Goal: Transaction & Acquisition: Purchase product/service

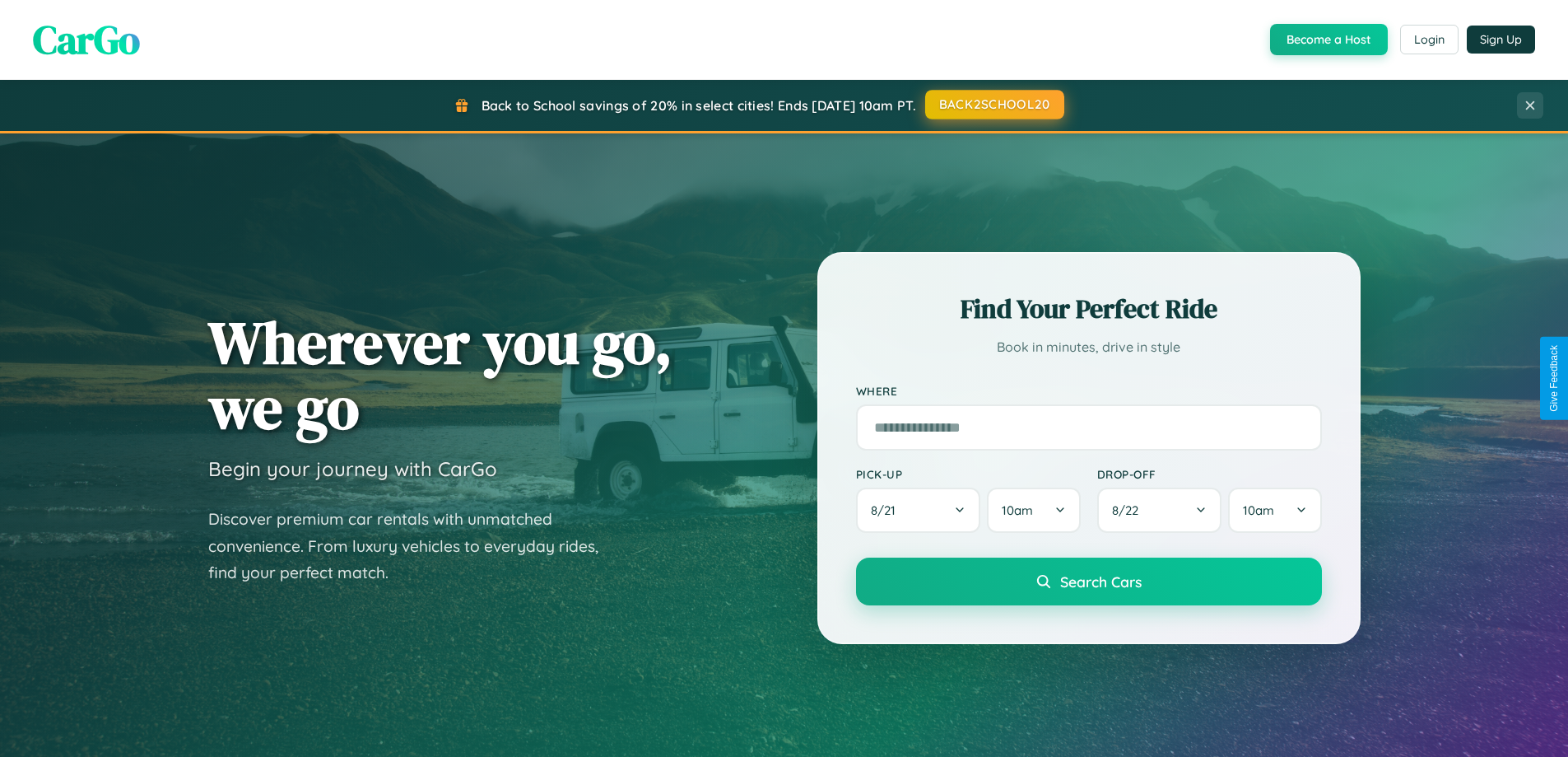
click at [993, 105] on button "BACK2SCHOOL20" at bounding box center [995, 104] width 139 height 30
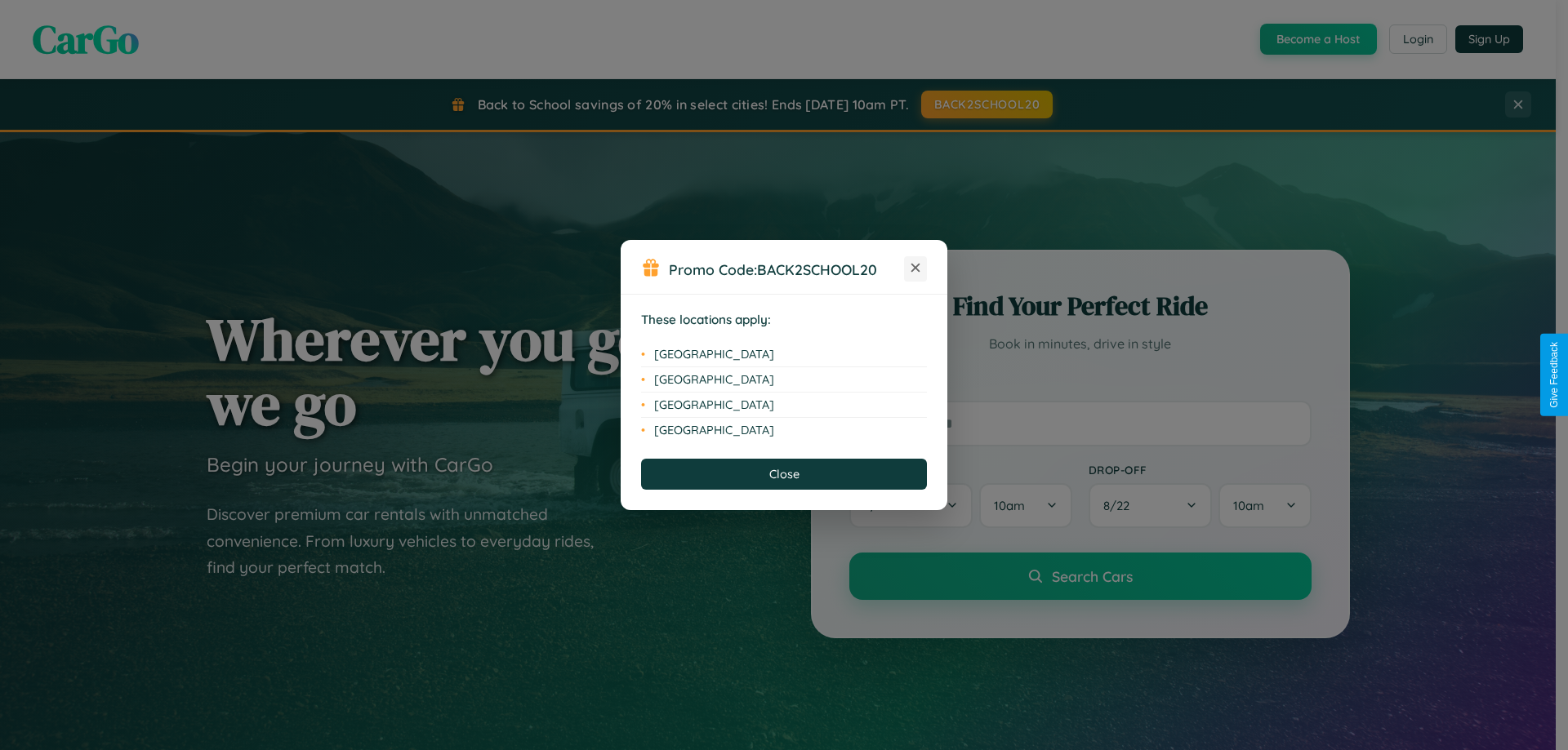
click at [916, 268] on icon at bounding box center [916, 268] width 9 height 9
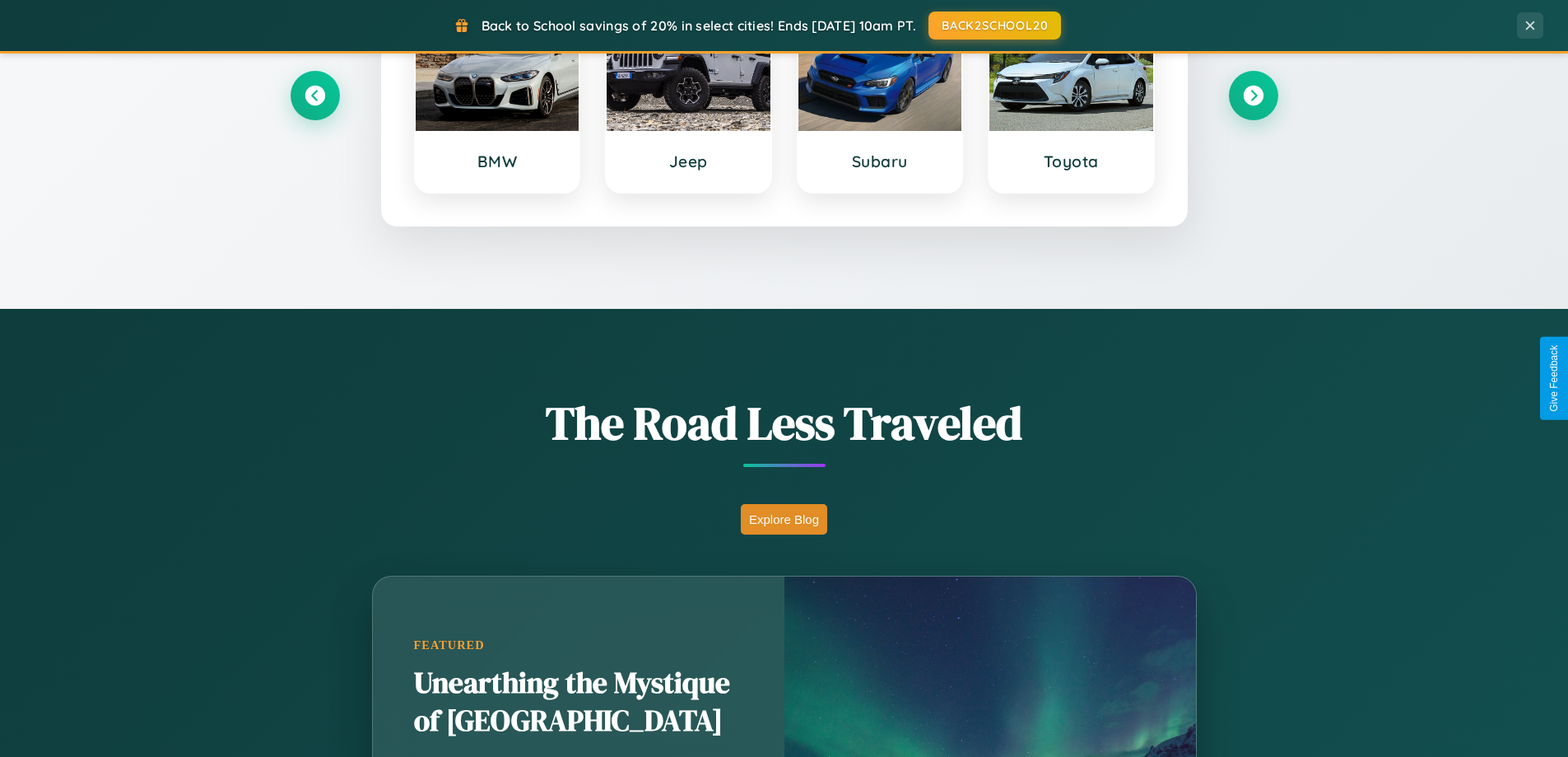
scroll to position [1133, 0]
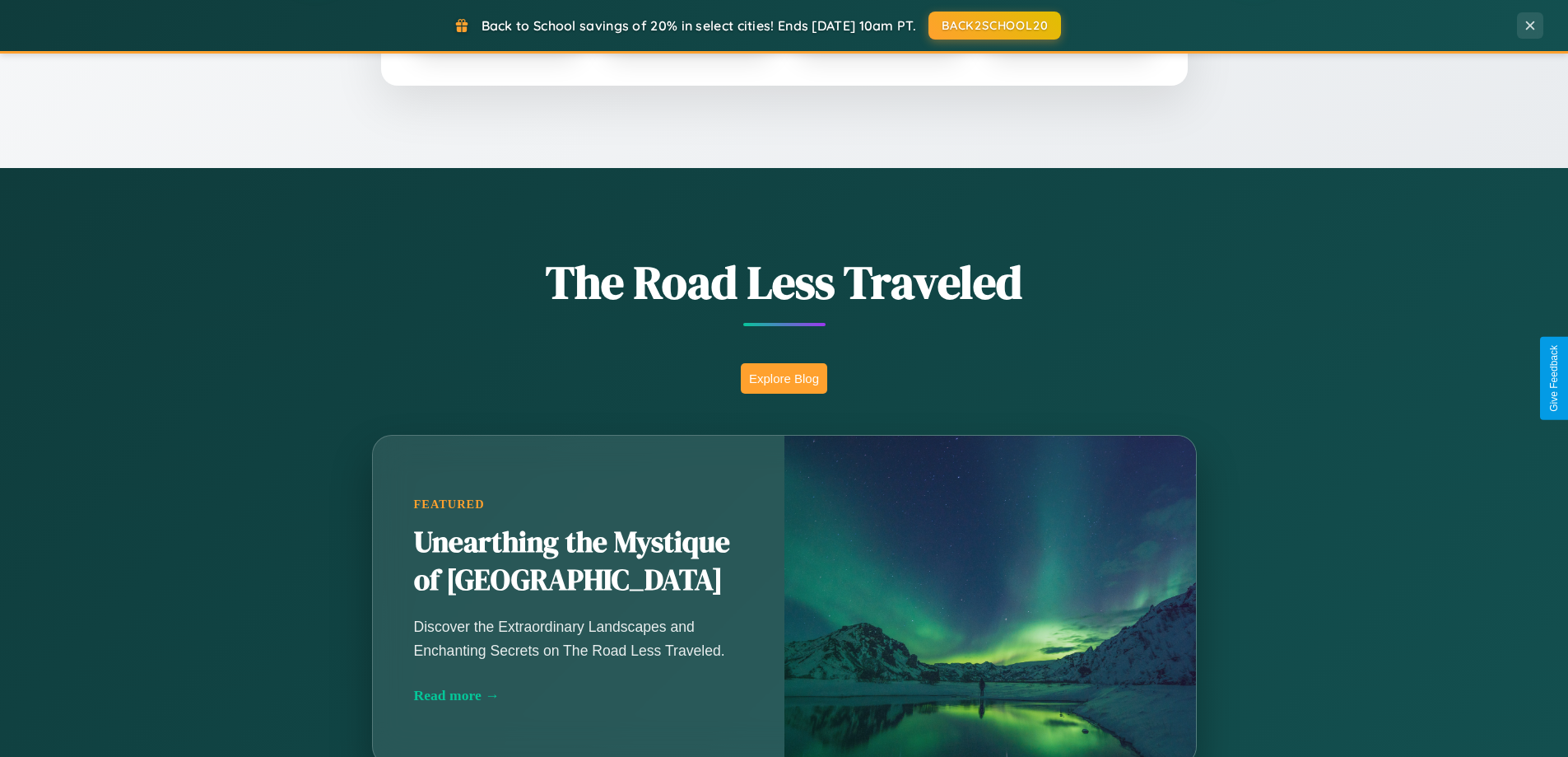
click at [784, 378] on button "Explore Blog" at bounding box center [784, 378] width 86 height 30
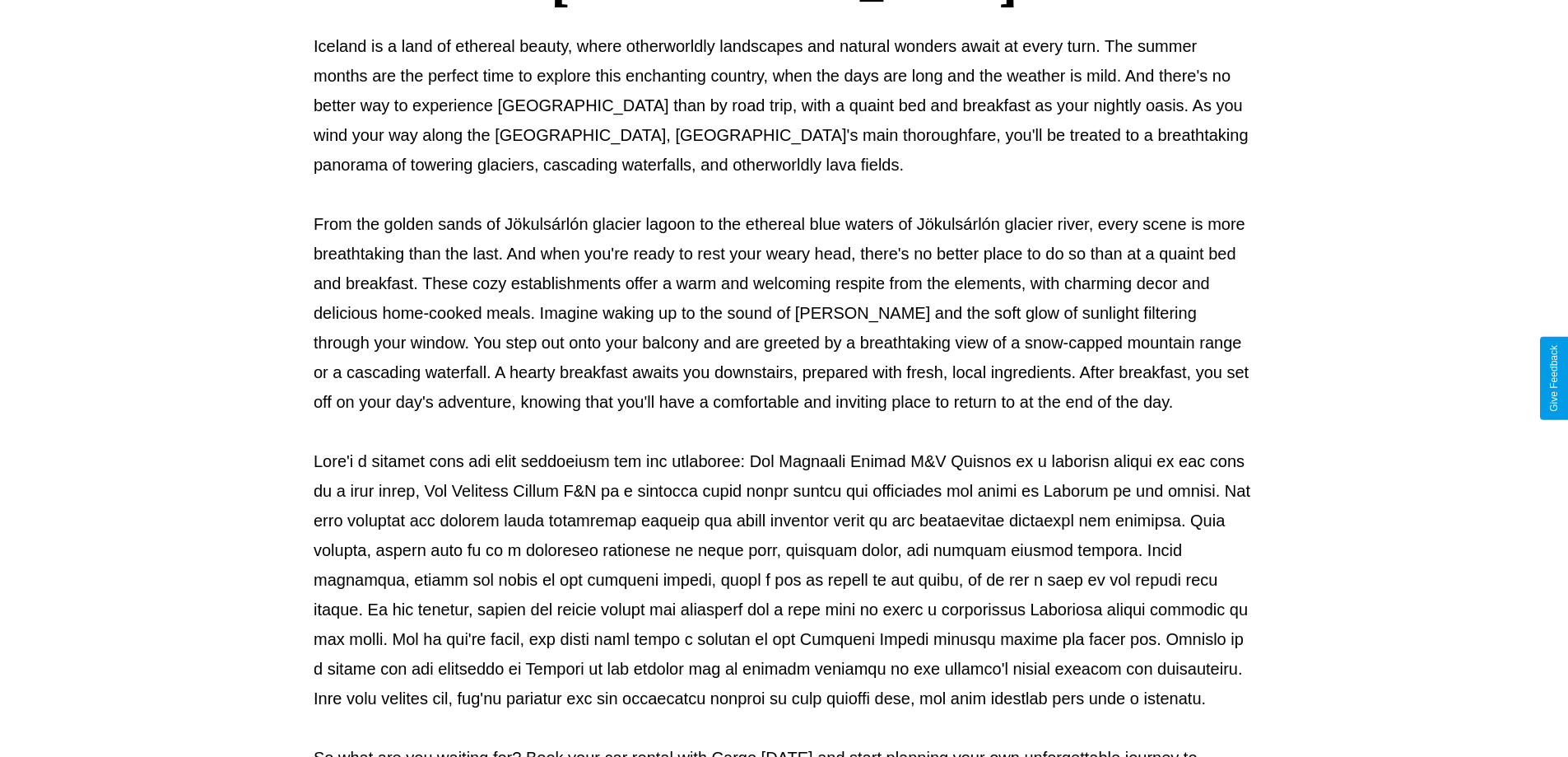
scroll to position [533, 0]
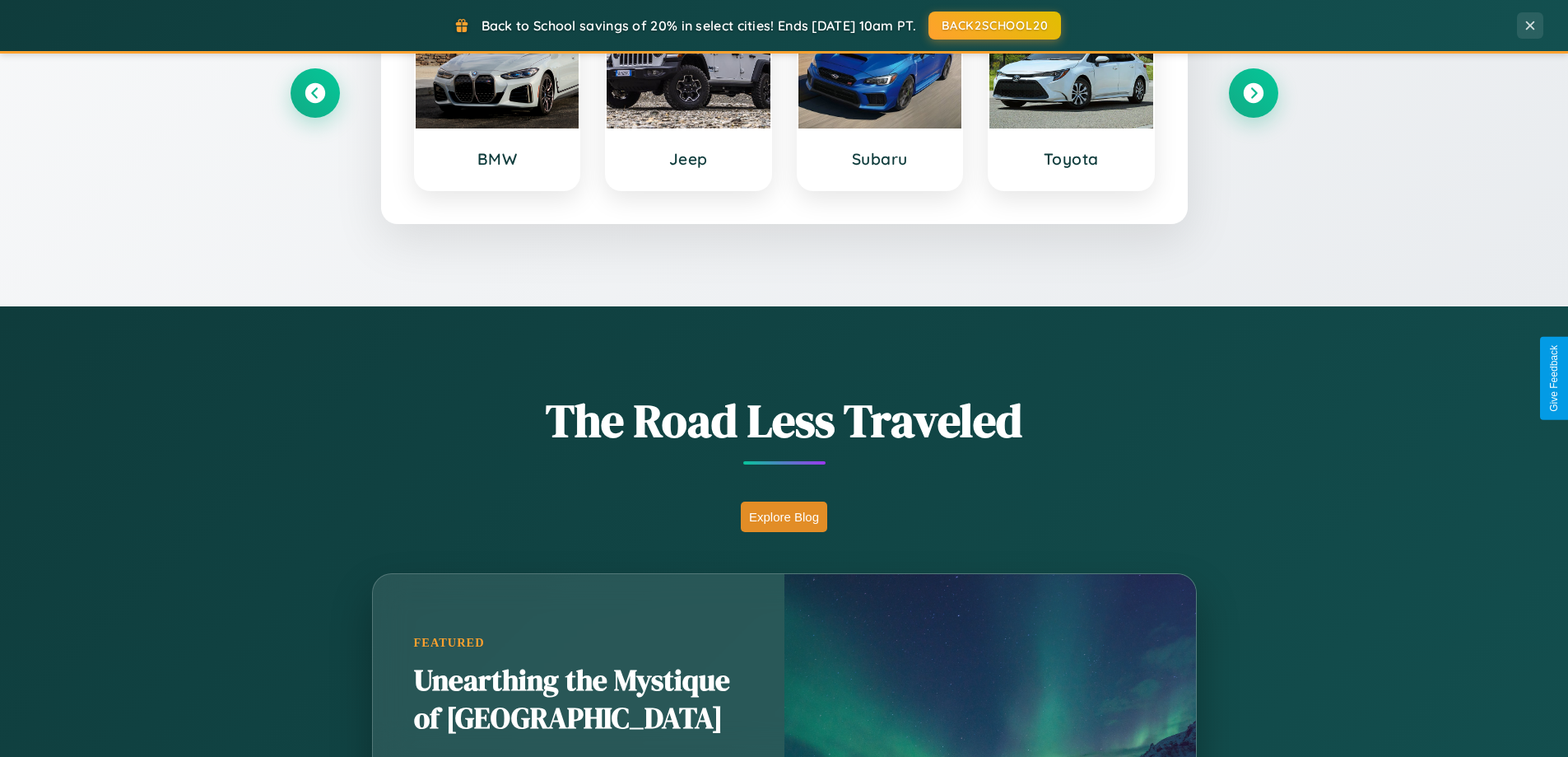
scroll to position [710, 0]
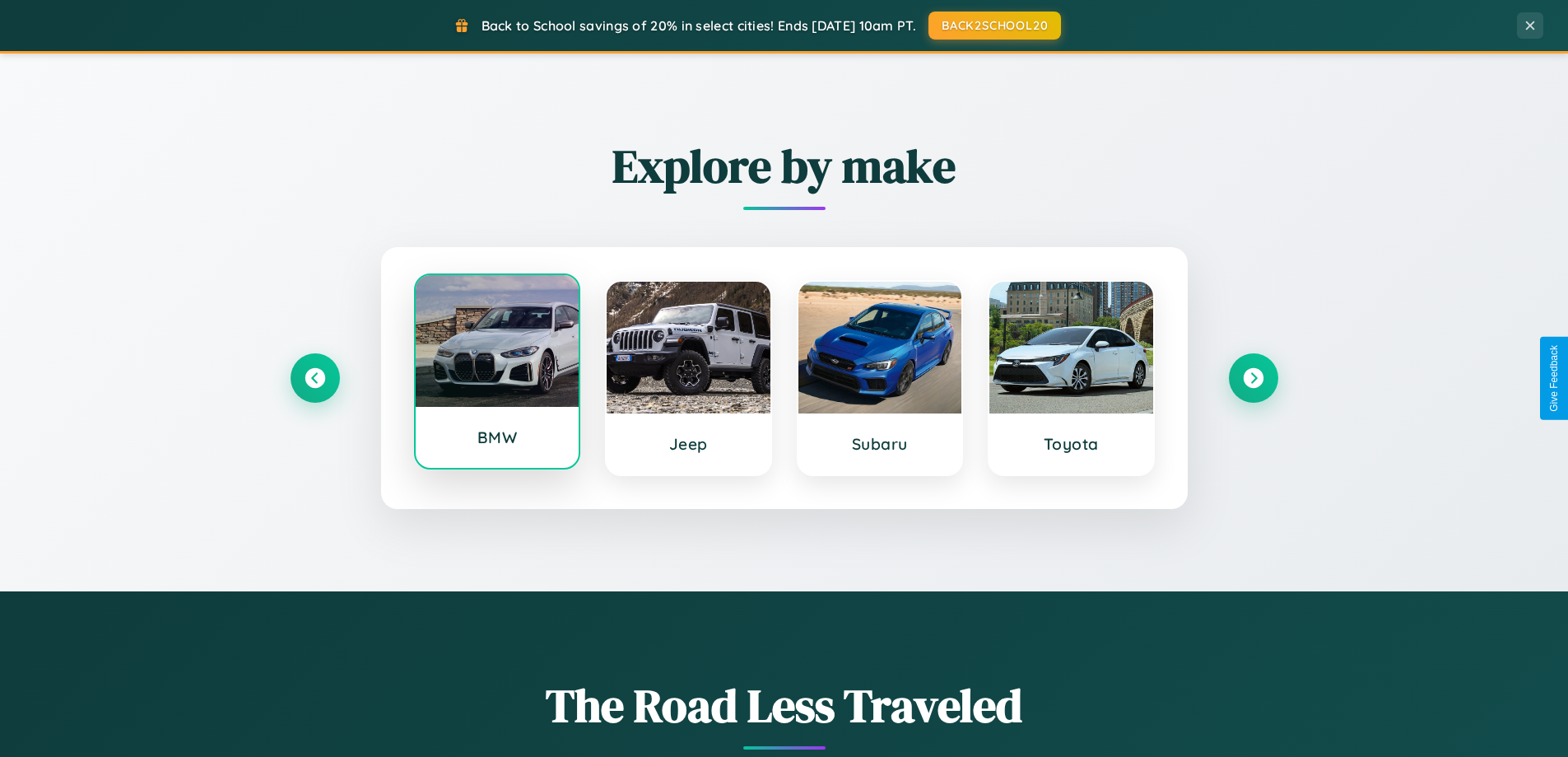
click at [496, 378] on div at bounding box center [498, 341] width 164 height 132
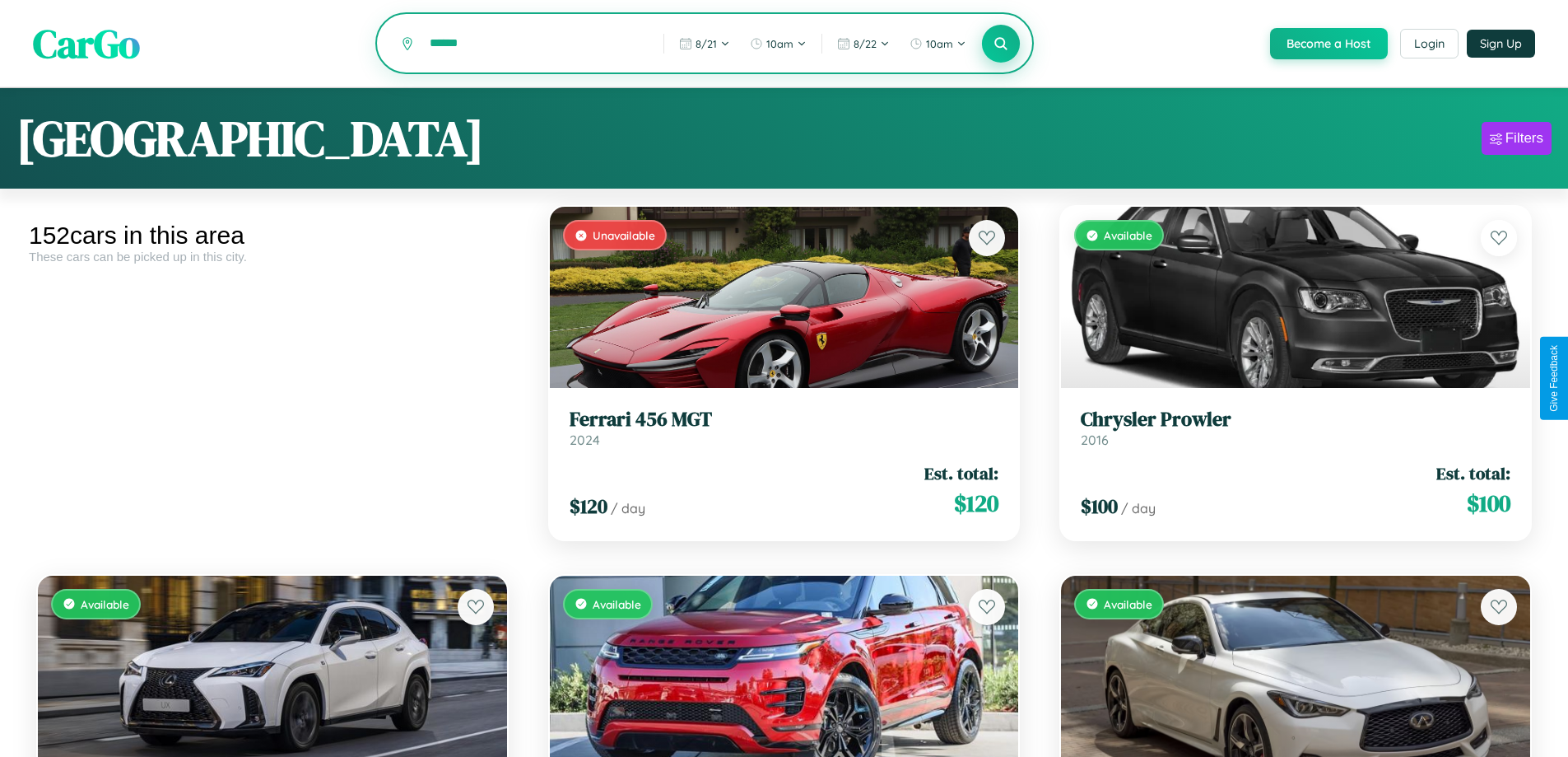
type input "******"
click at [1000, 44] on icon at bounding box center [1001, 43] width 16 height 16
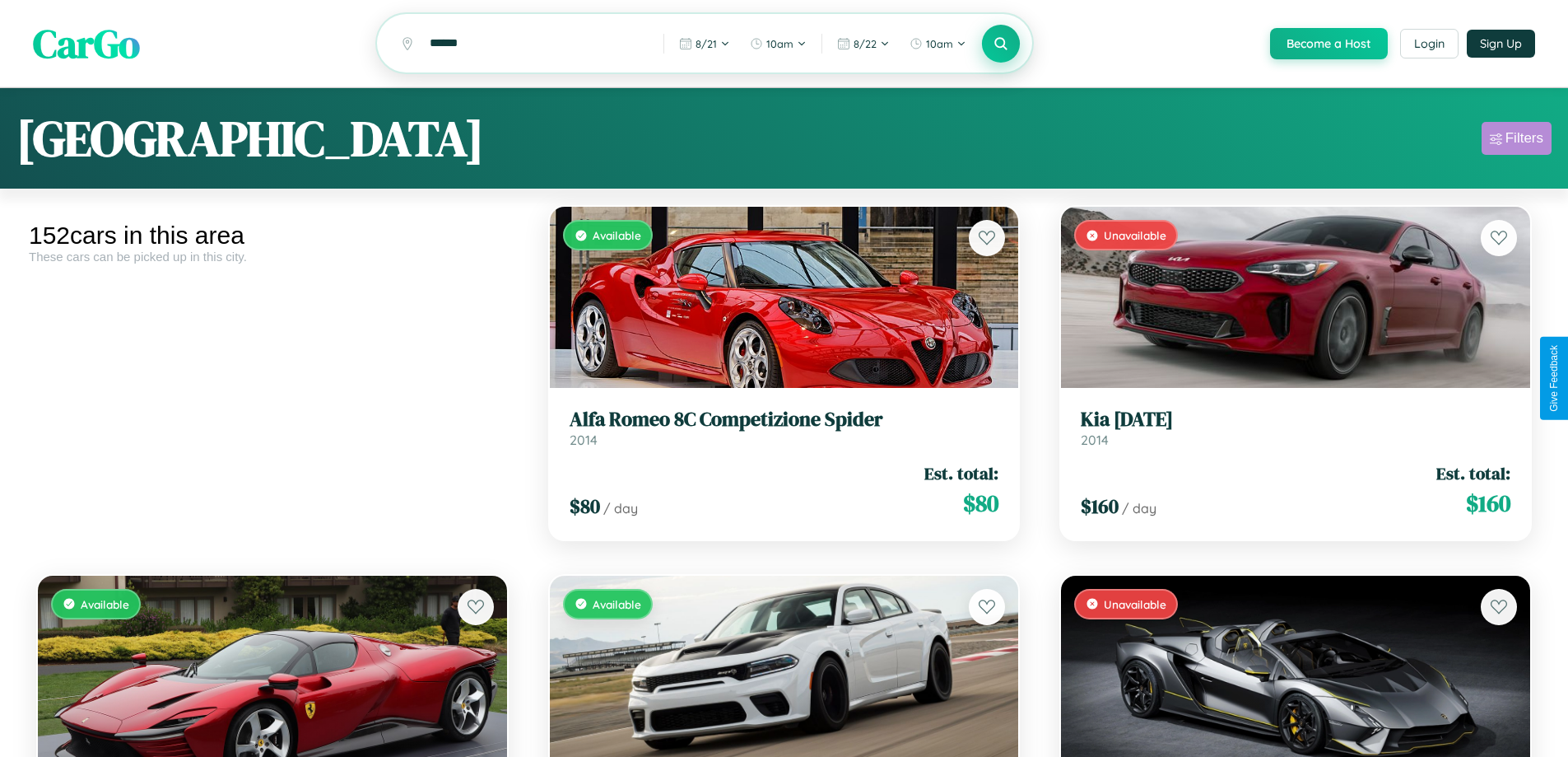
click at [1516, 141] on div "Filters" at bounding box center [1524, 138] width 38 height 16
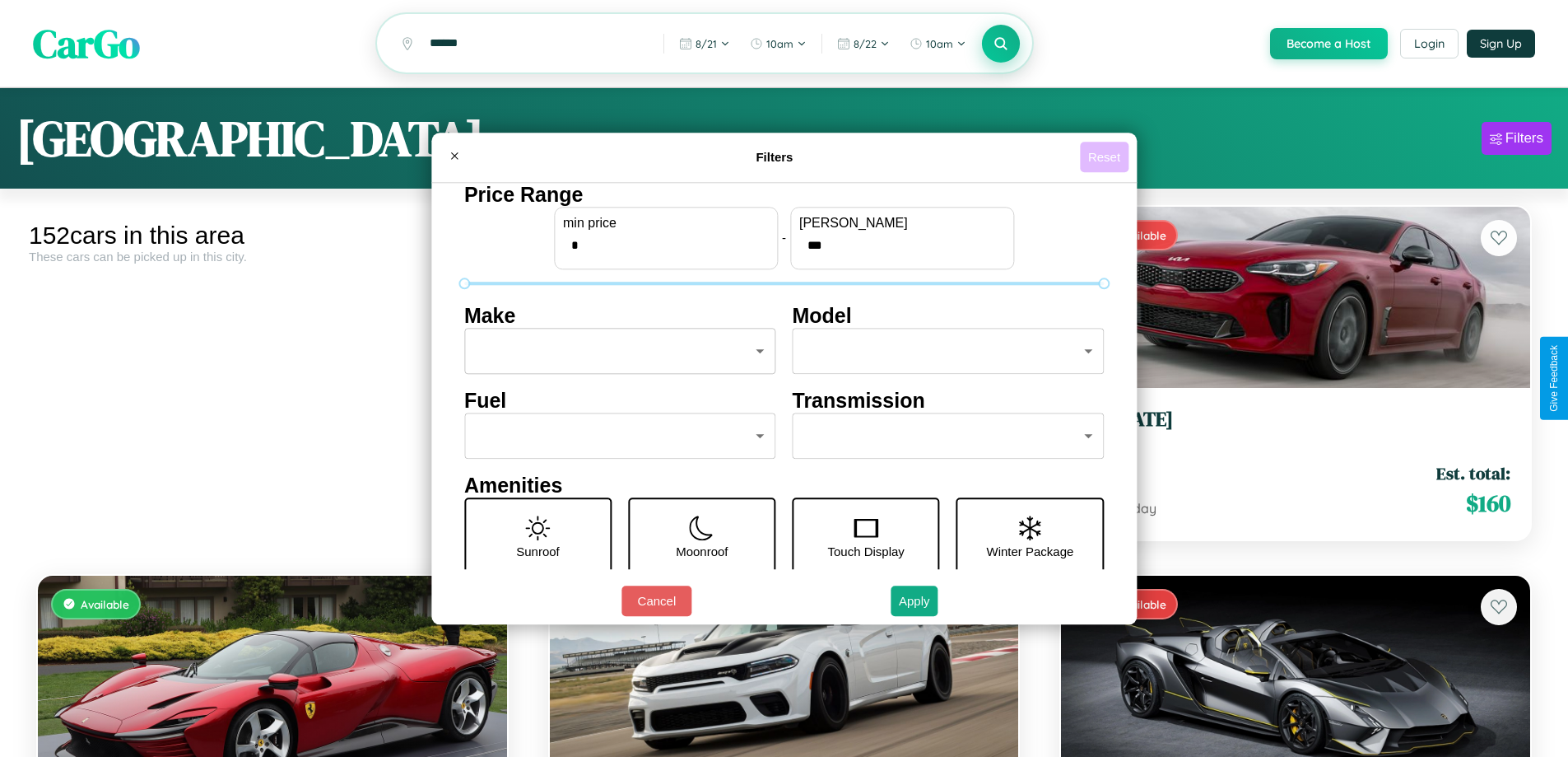
click at [1106, 156] on button "Reset" at bounding box center [1104, 156] width 48 height 30
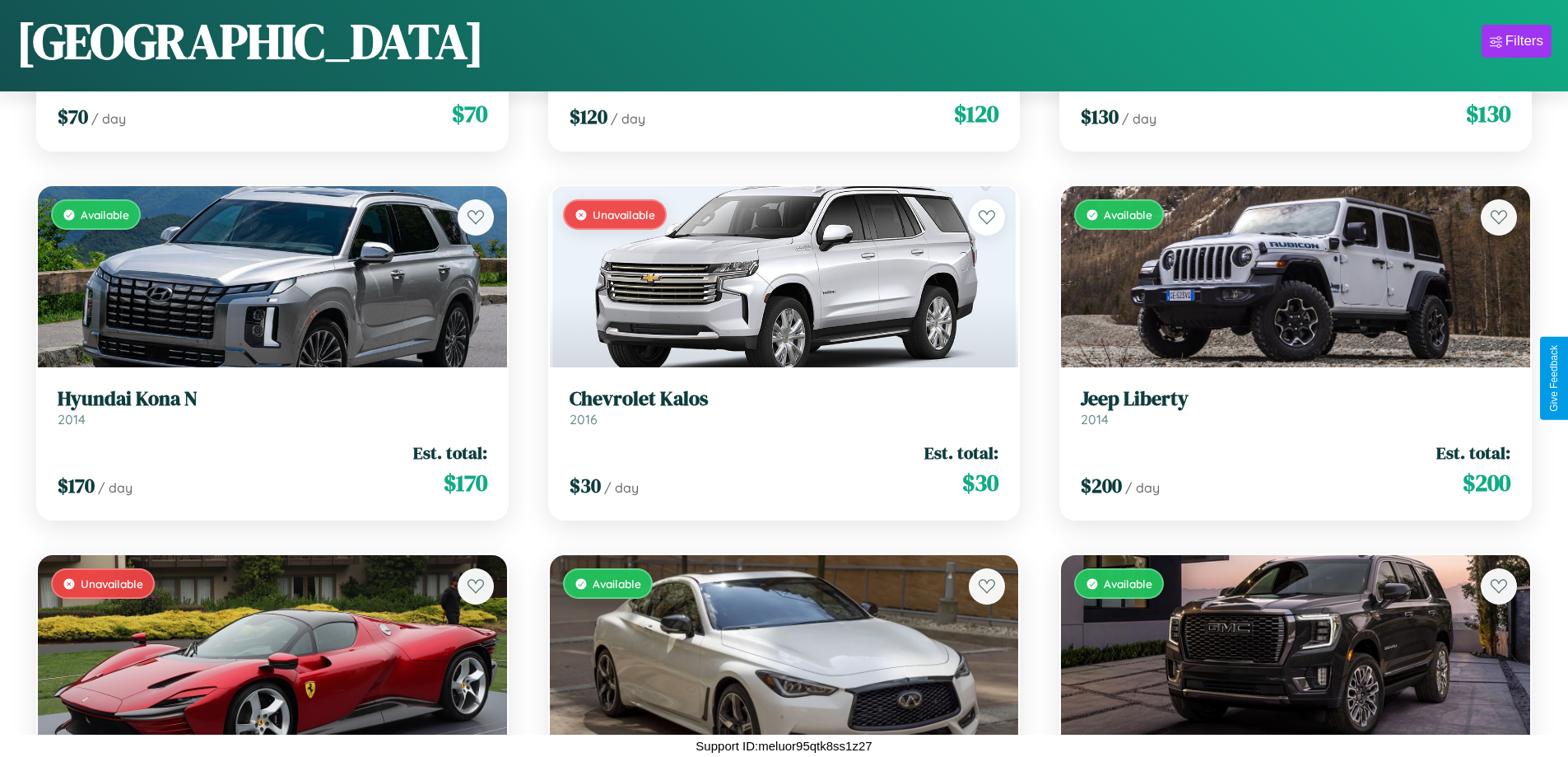
scroll to position [10558, 0]
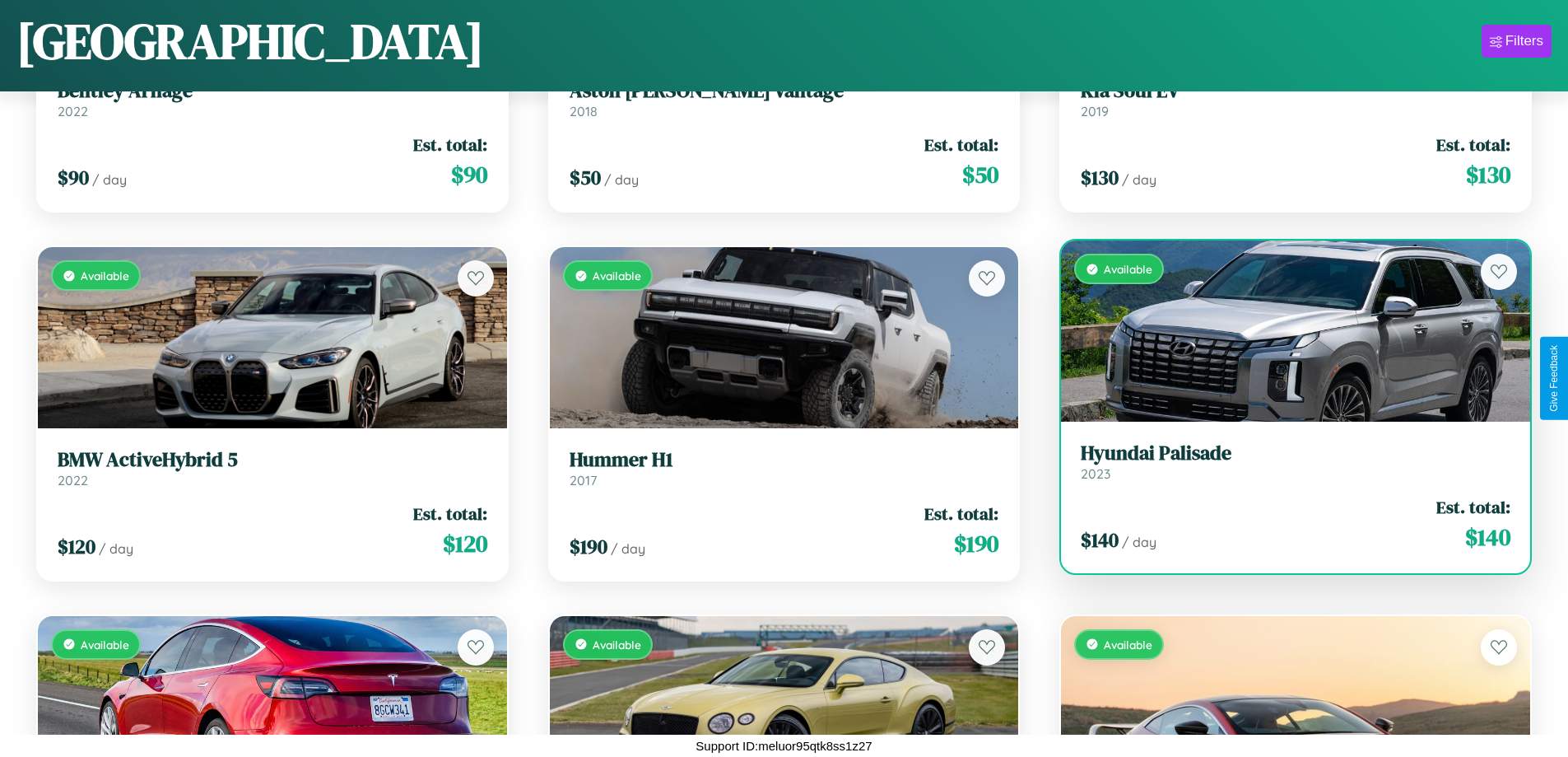
click at [1285, 527] on div "$ 140 / day Est. total: $ 140" at bounding box center [1296, 524] width 429 height 58
click at [1285, 524] on div "$ 140 / day Est. total: $ 140" at bounding box center [1296, 524] width 429 height 58
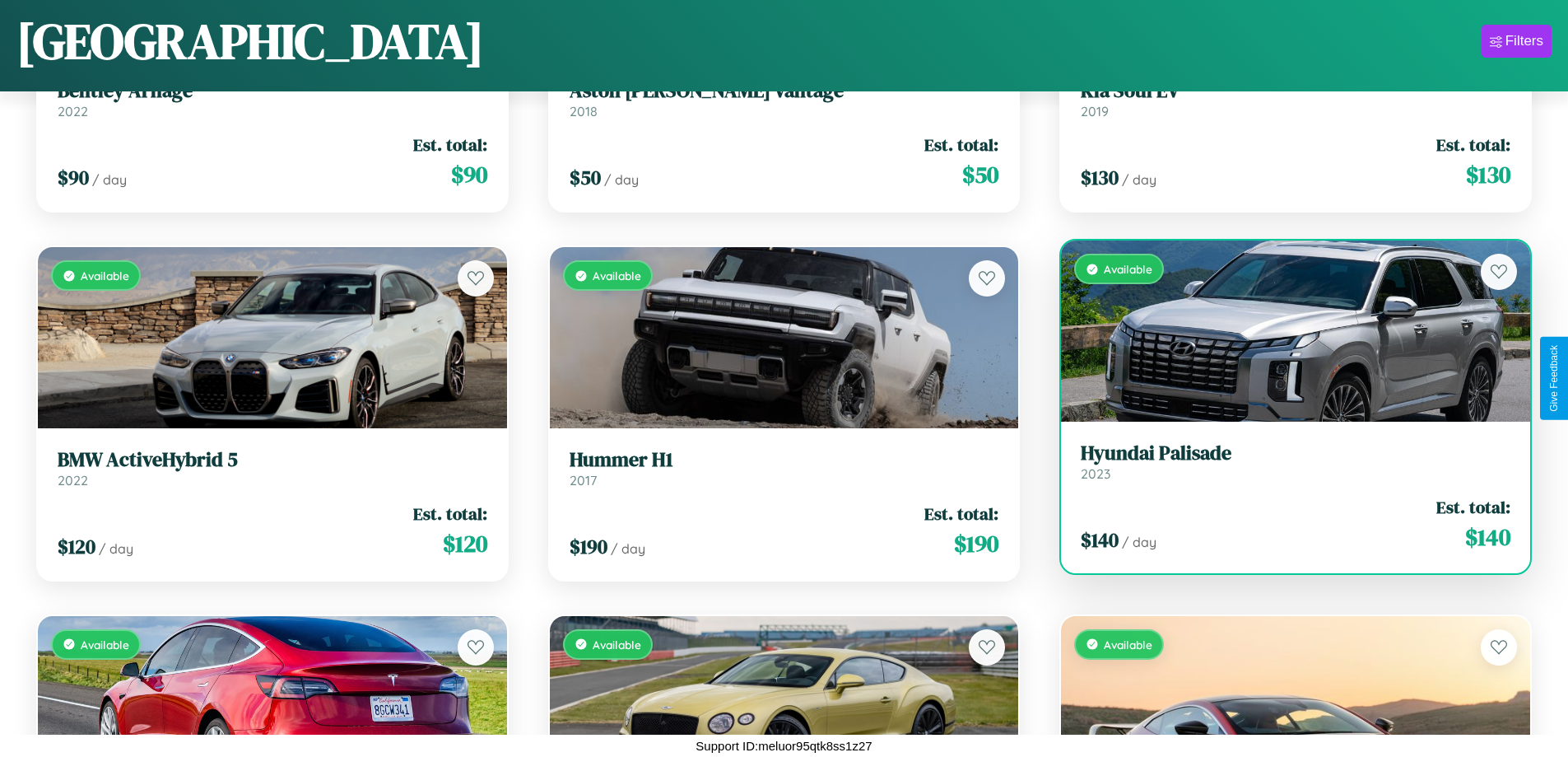
click at [1285, 524] on div "$ 140 / day Est. total: $ 140" at bounding box center [1296, 524] width 429 height 58
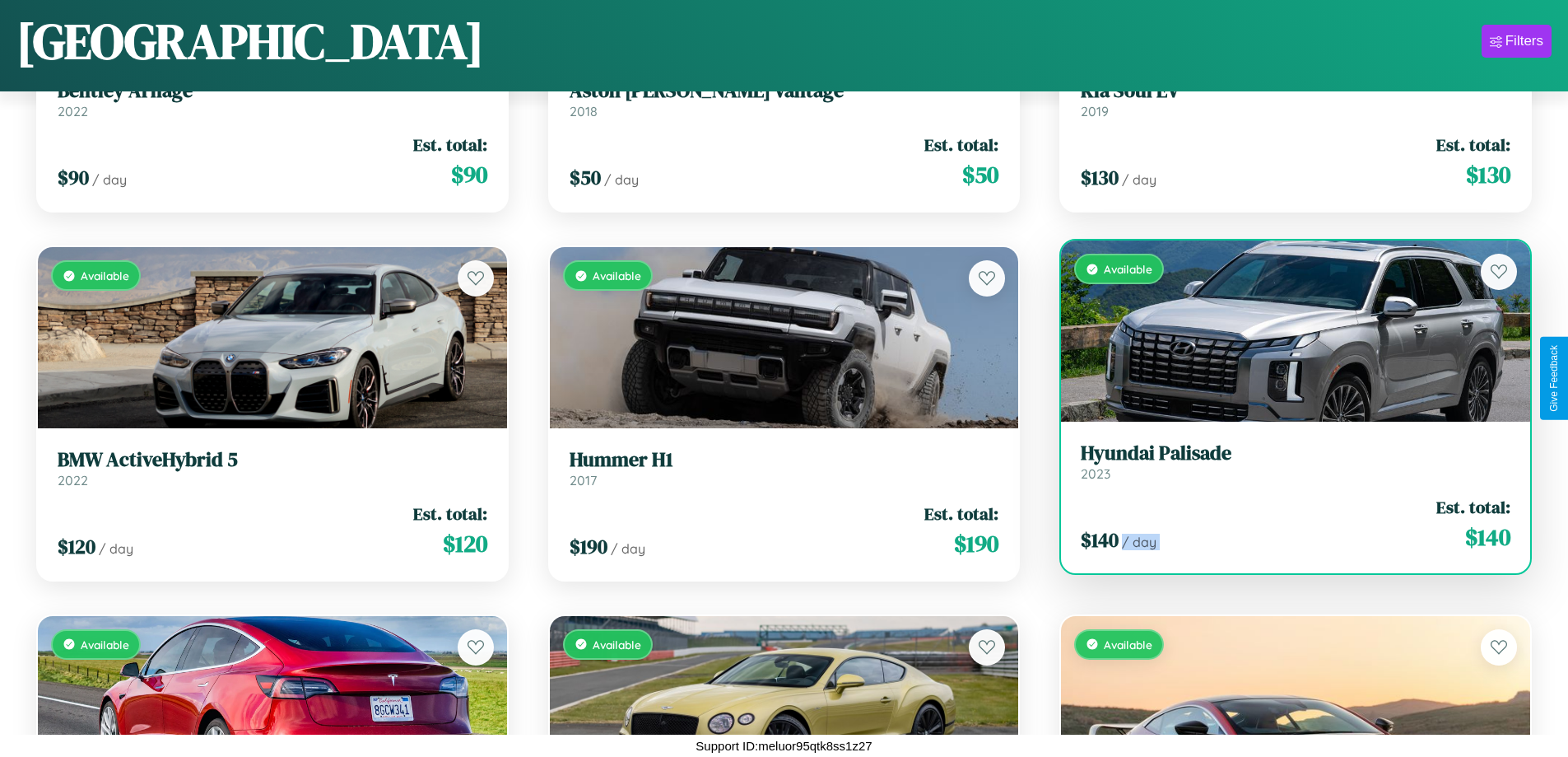
click at [1285, 524] on div "$ 140 / day Est. total: $ 140" at bounding box center [1296, 524] width 429 height 58
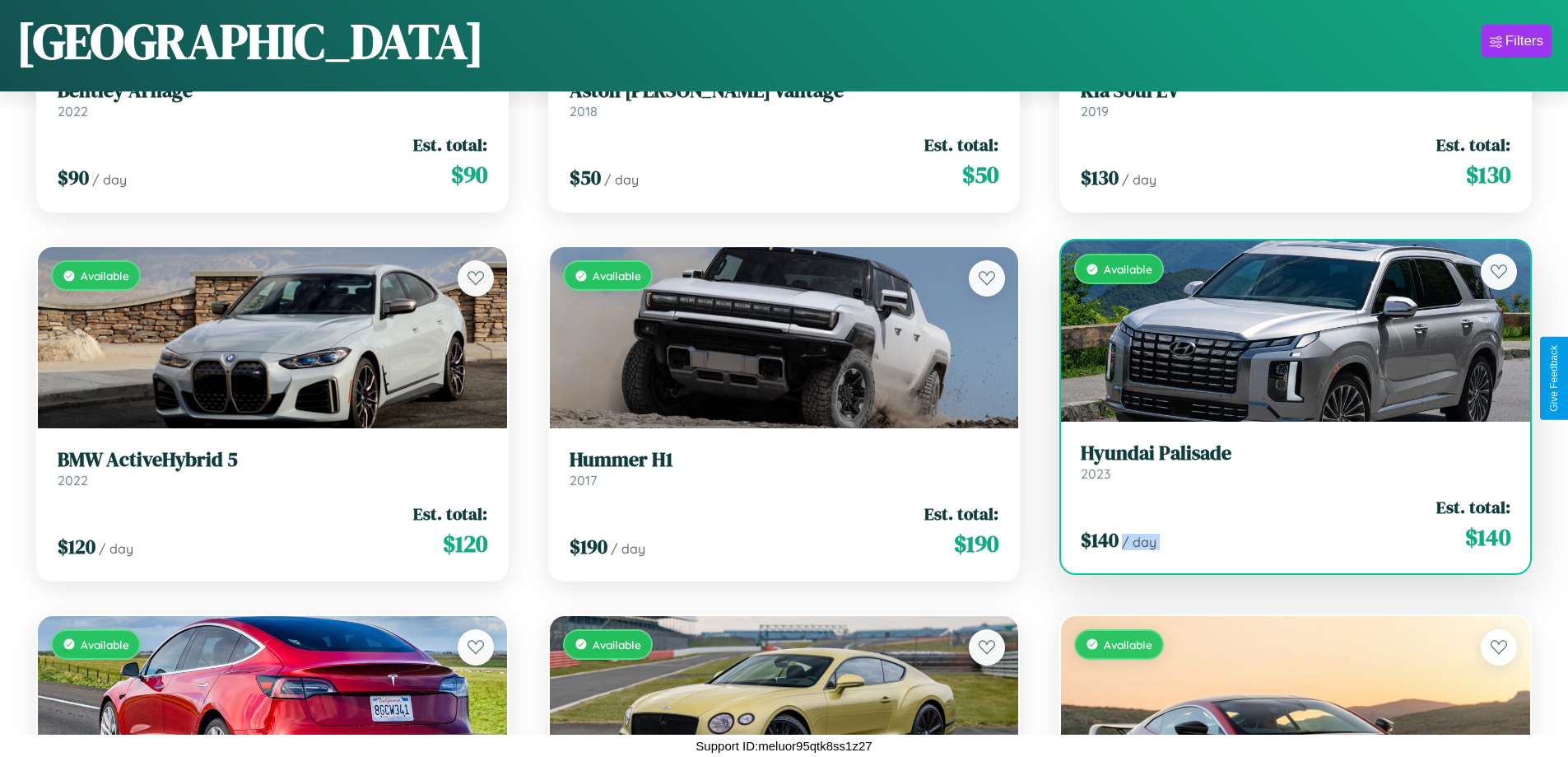
click at [1285, 524] on div "$ 140 / day Est. total: $ 140" at bounding box center [1296, 524] width 429 height 58
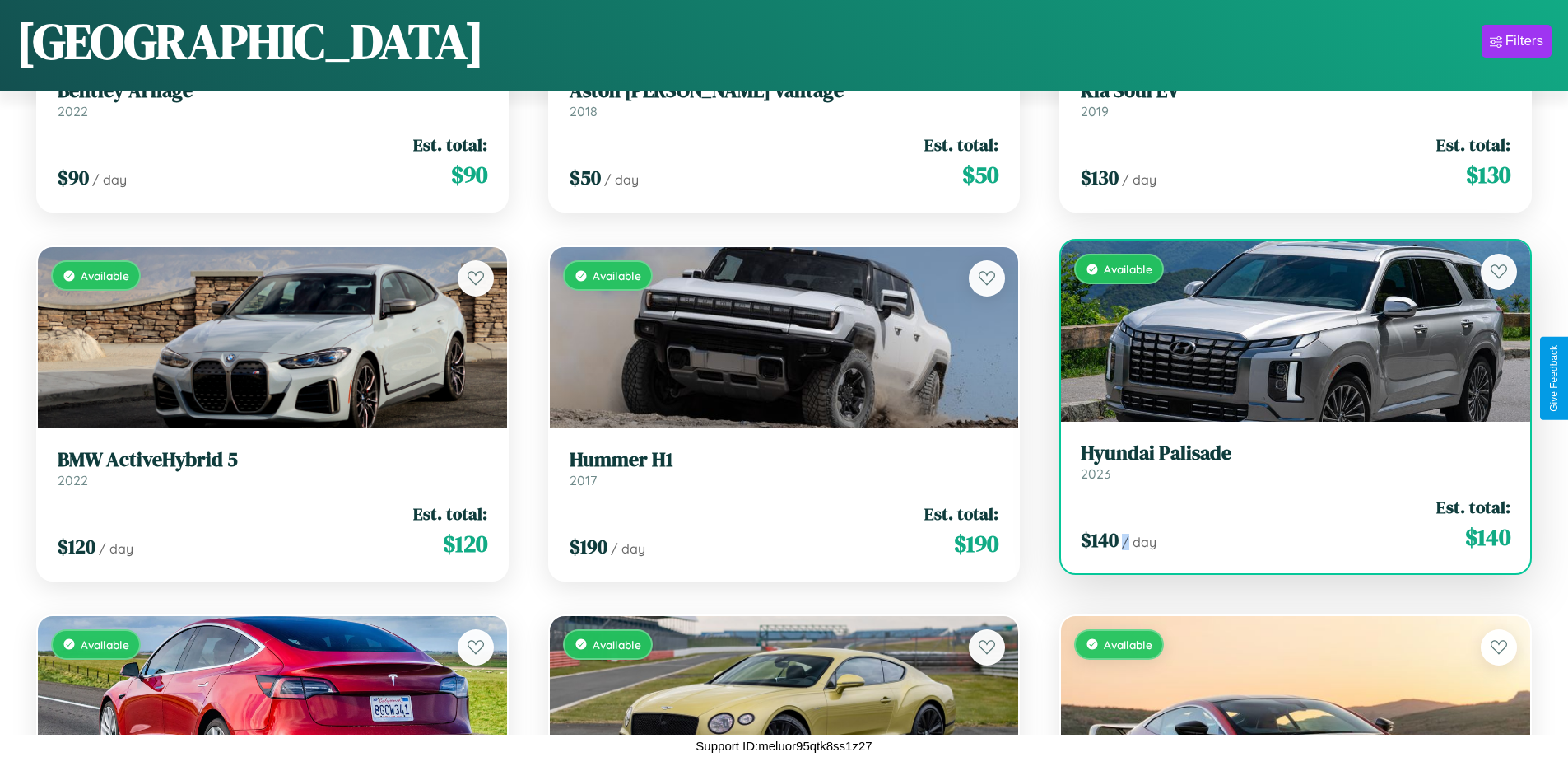
click at [1285, 524] on div "$ 140 / day Est. total: $ 140" at bounding box center [1296, 524] width 429 height 58
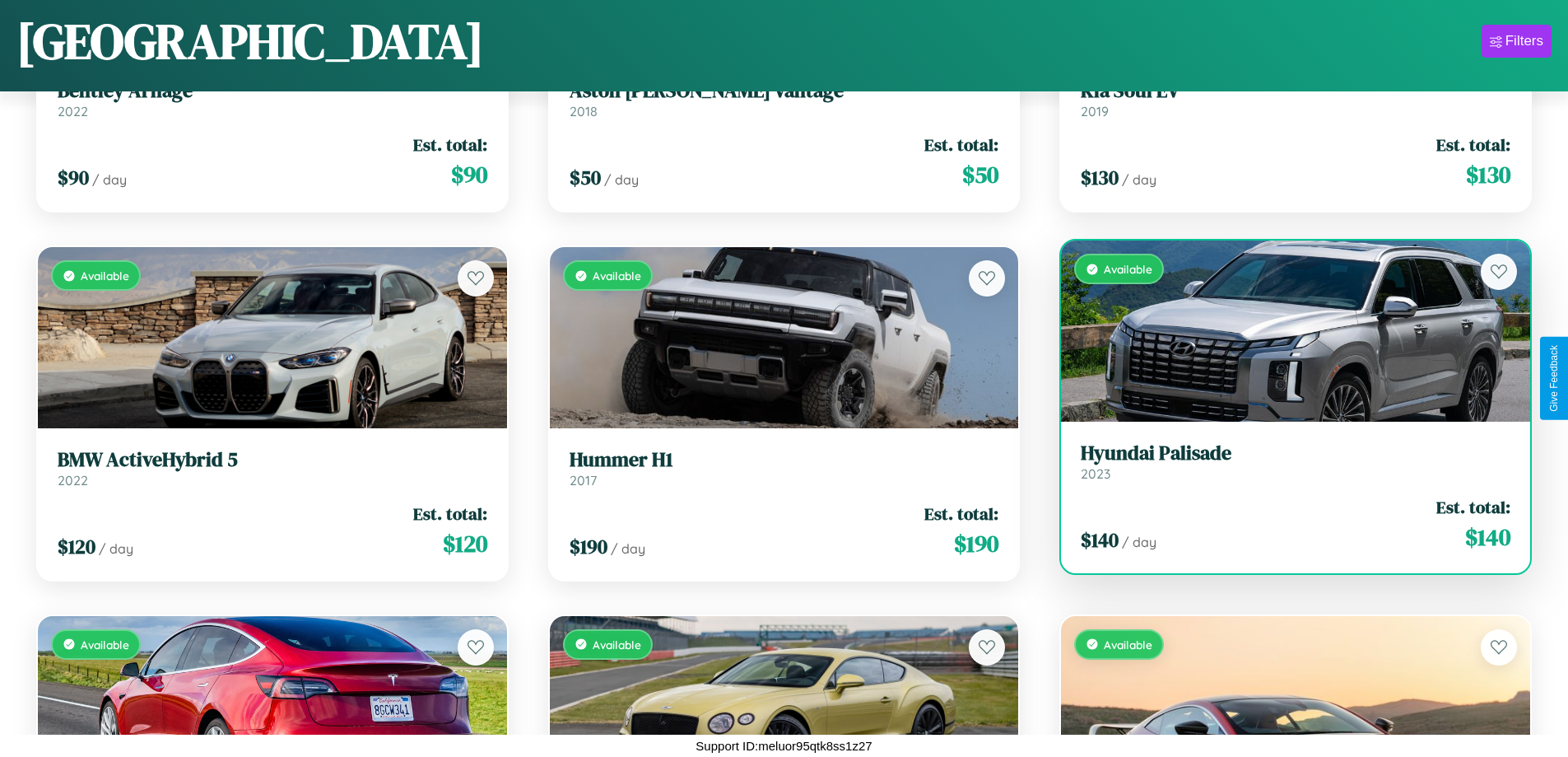
click at [1285, 461] on h3 "Hyundai Palisade" at bounding box center [1296, 453] width 429 height 24
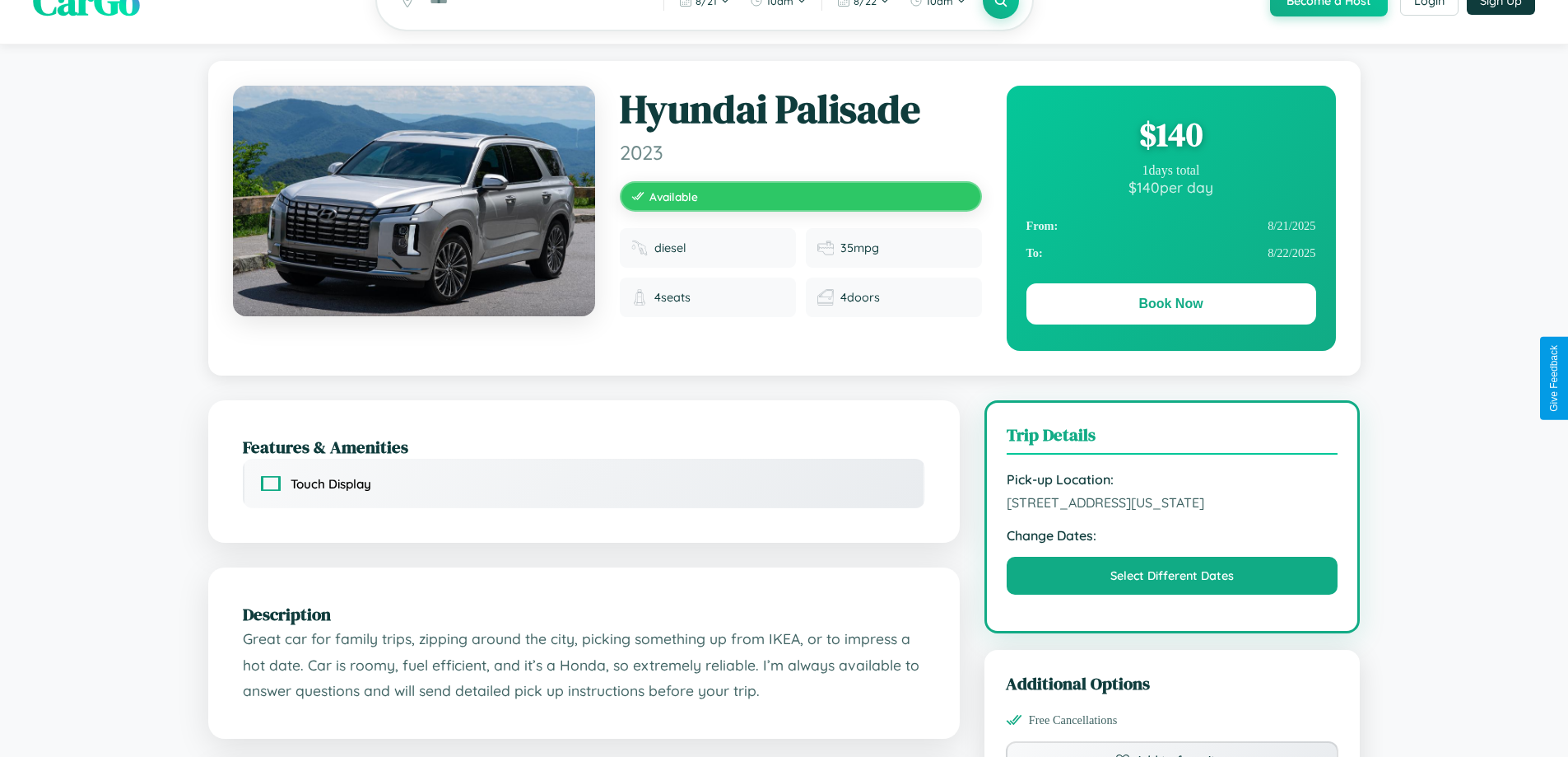
scroll to position [170, 0]
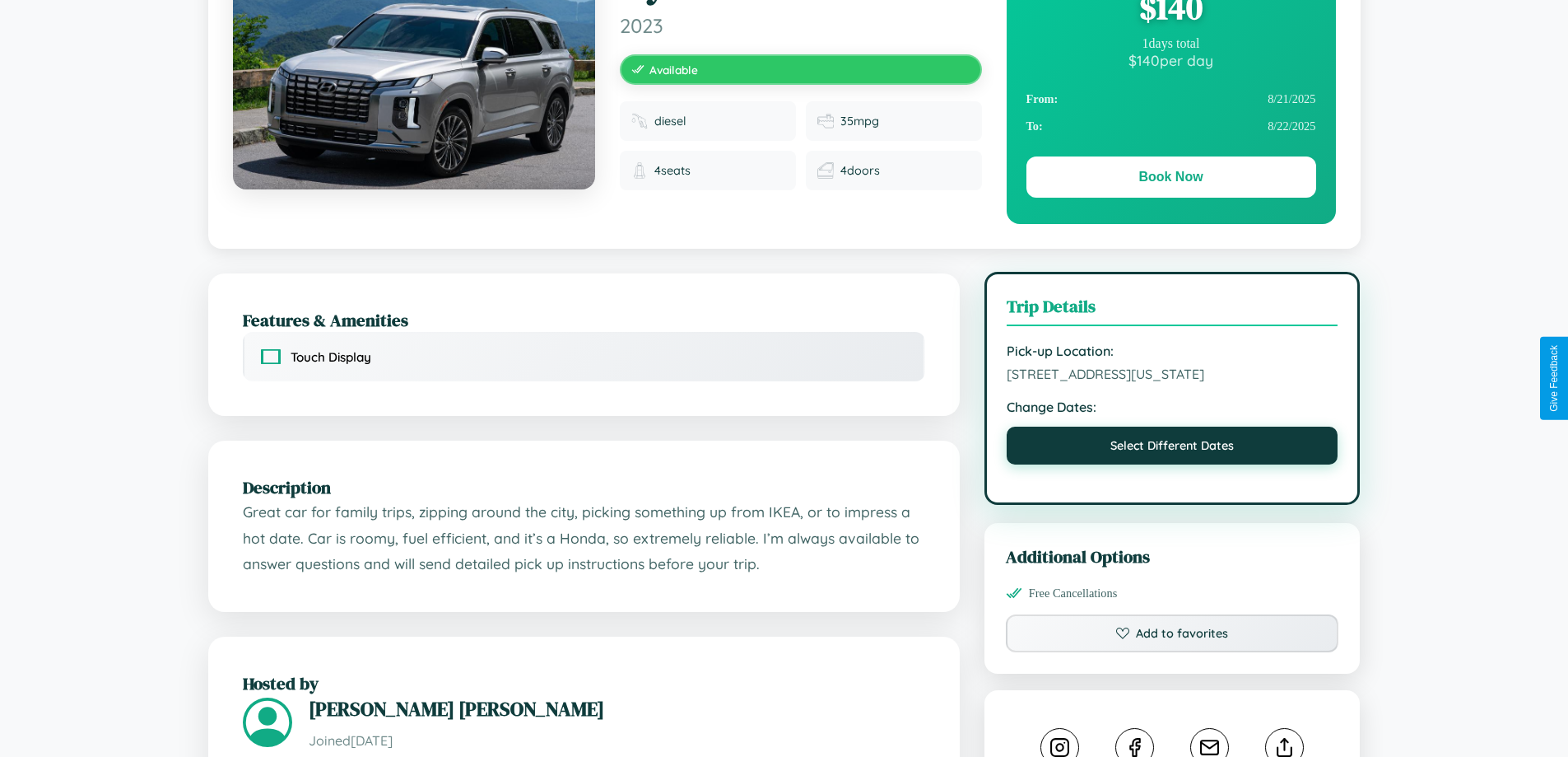
click at [1172, 452] on button "Select Different Dates" at bounding box center [1172, 445] width 331 height 38
select select "*"
select select "****"
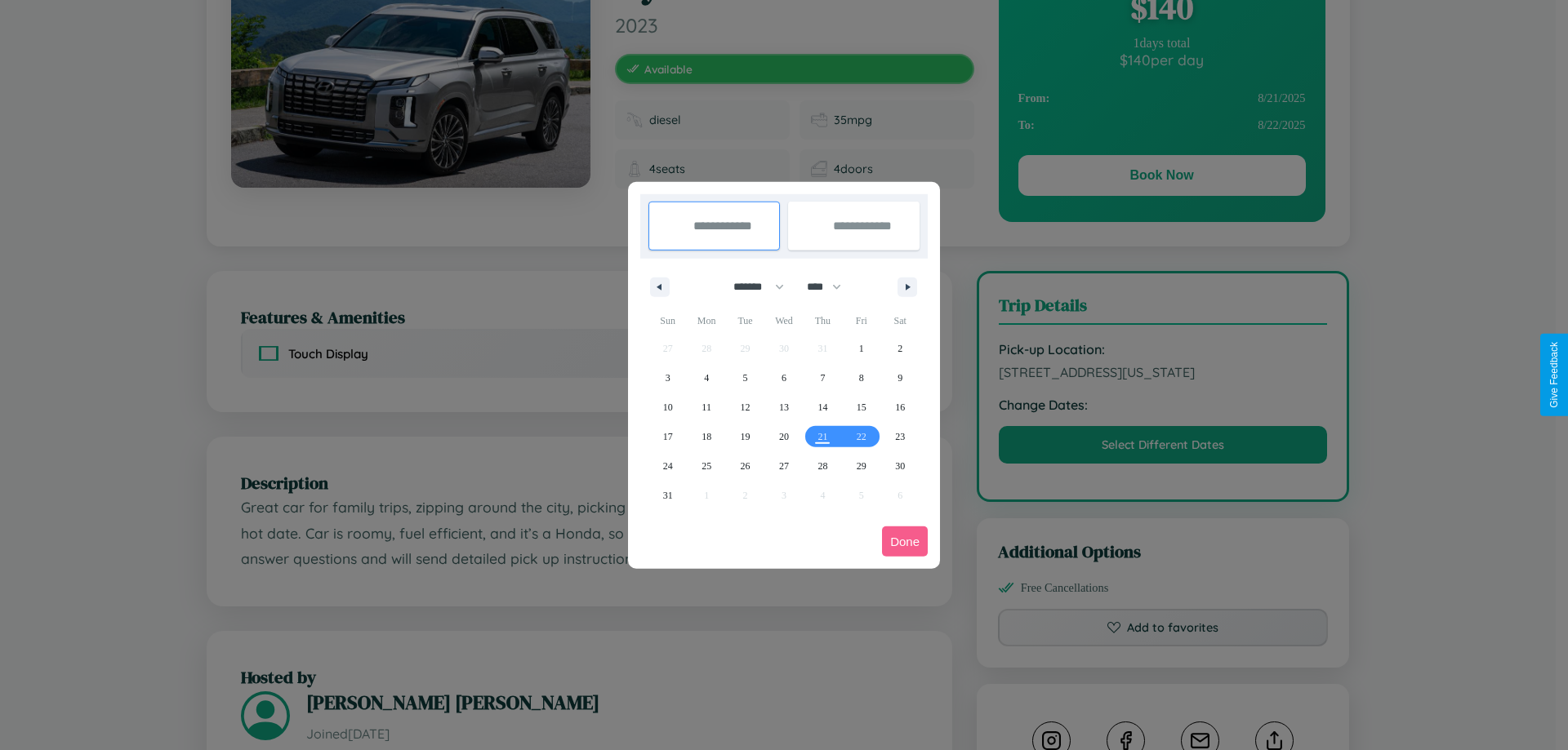
click at [751, 287] on select "******* ******** ***** ***** *** **** **** ****** ********* ******* ******** **…" at bounding box center [755, 287] width 70 height 27
select select "*"
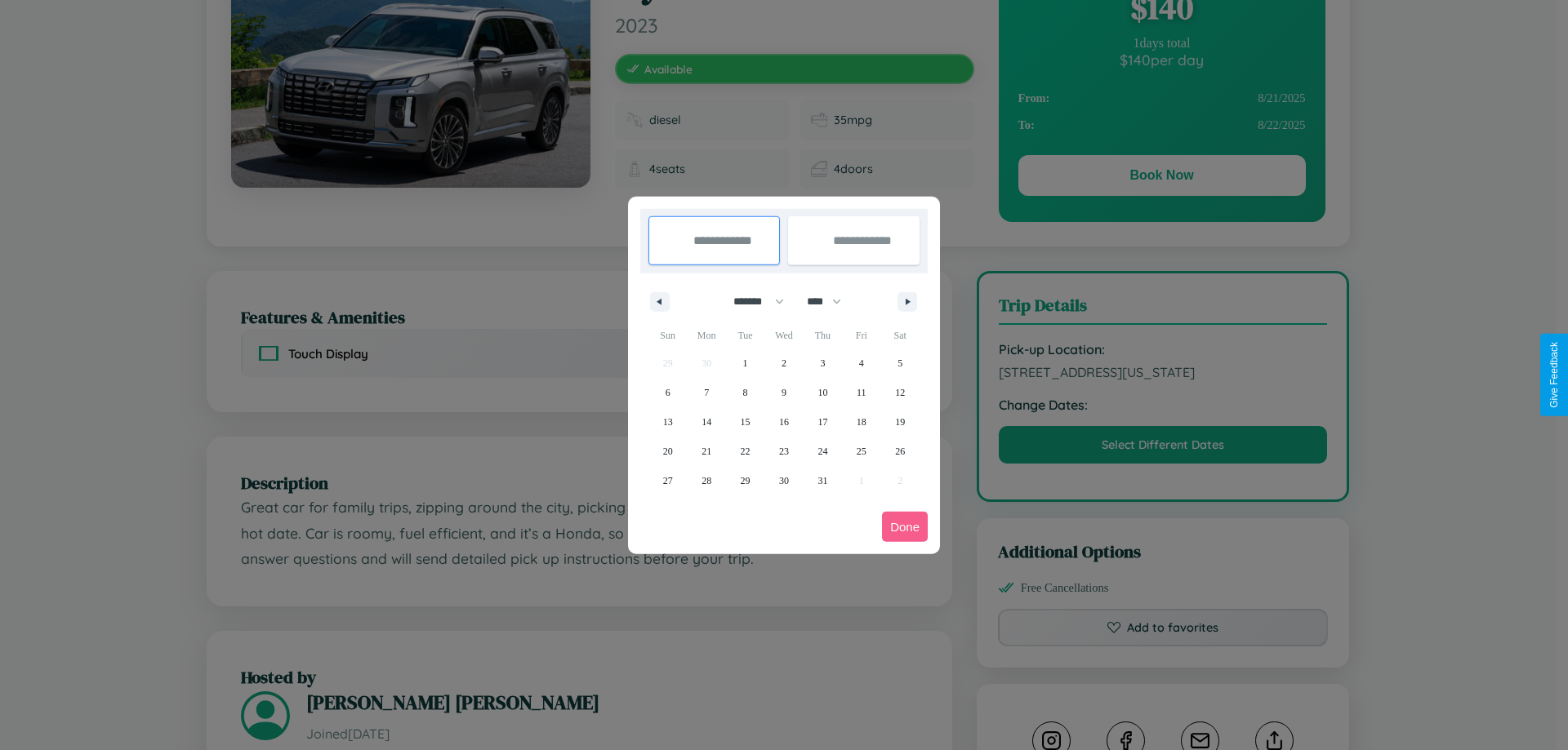
click at [831, 301] on select "**** **** **** **** **** **** **** **** **** **** **** **** **** **** **** ****…" at bounding box center [823, 302] width 49 height 27
select select "****"
click at [823, 480] on span "30" at bounding box center [823, 480] width 10 height 29
type input "**********"
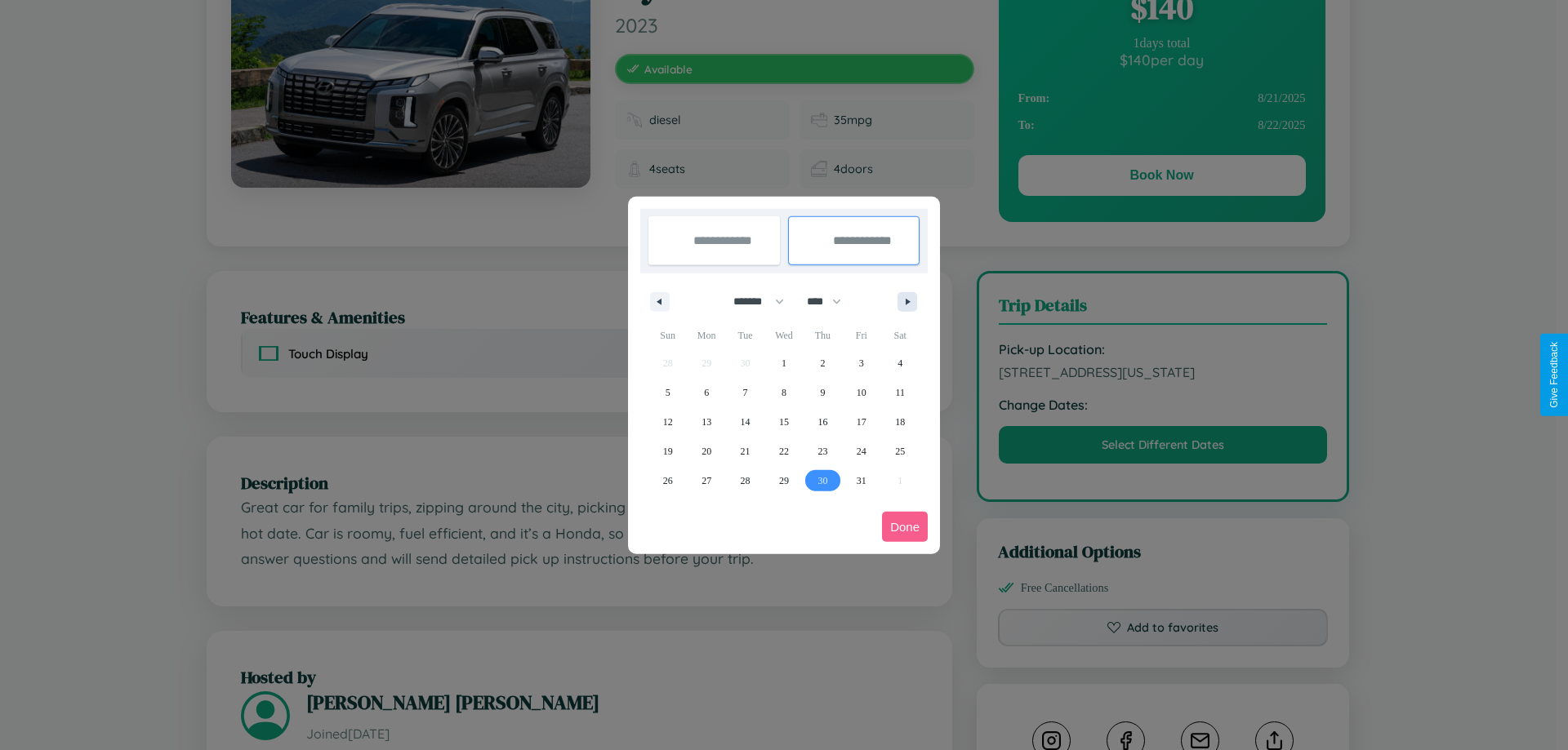
click at [907, 301] on icon "button" at bounding box center [911, 302] width 8 height 7
select select "*"
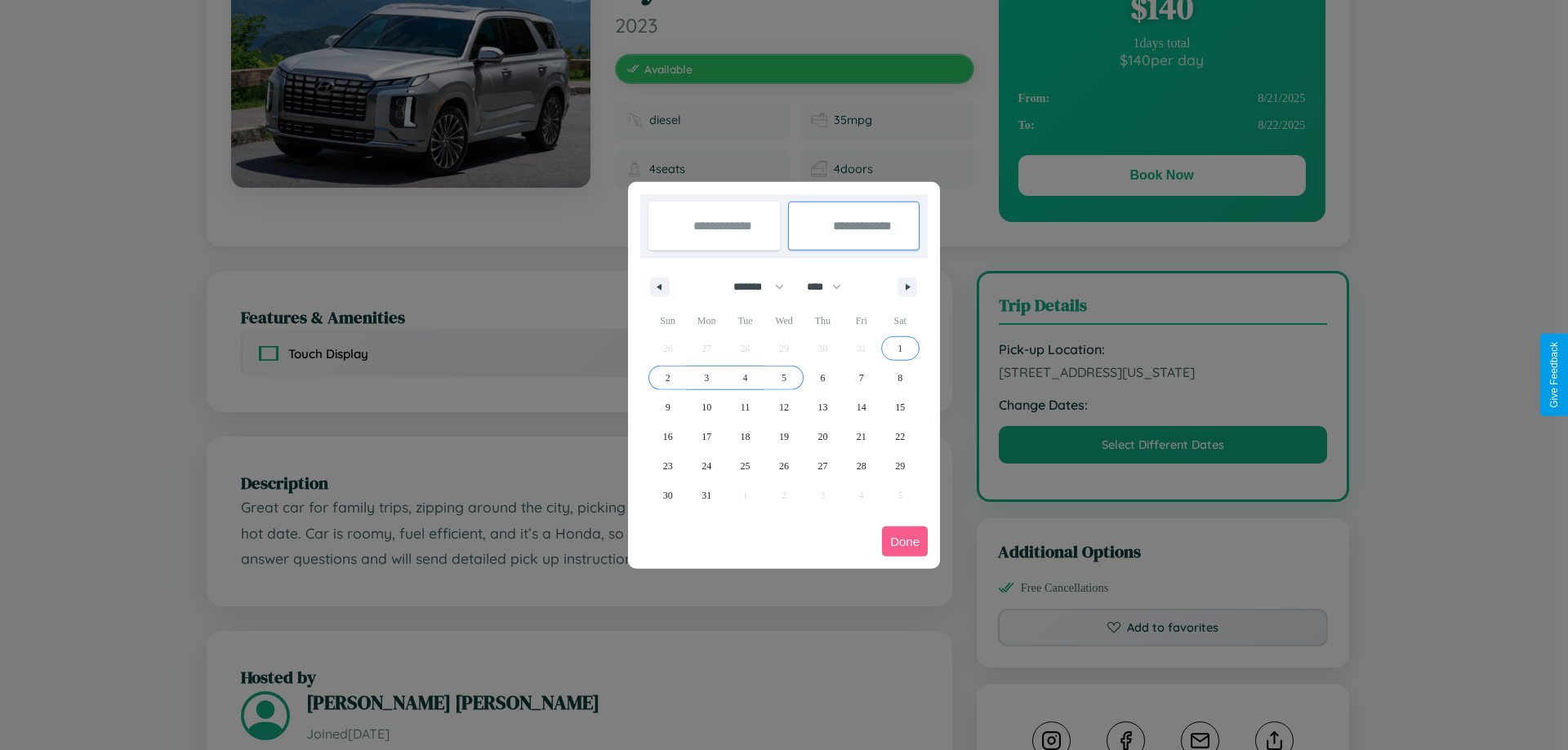
click at [783, 377] on span "5" at bounding box center [784, 377] width 5 height 29
type input "**********"
select select "*"
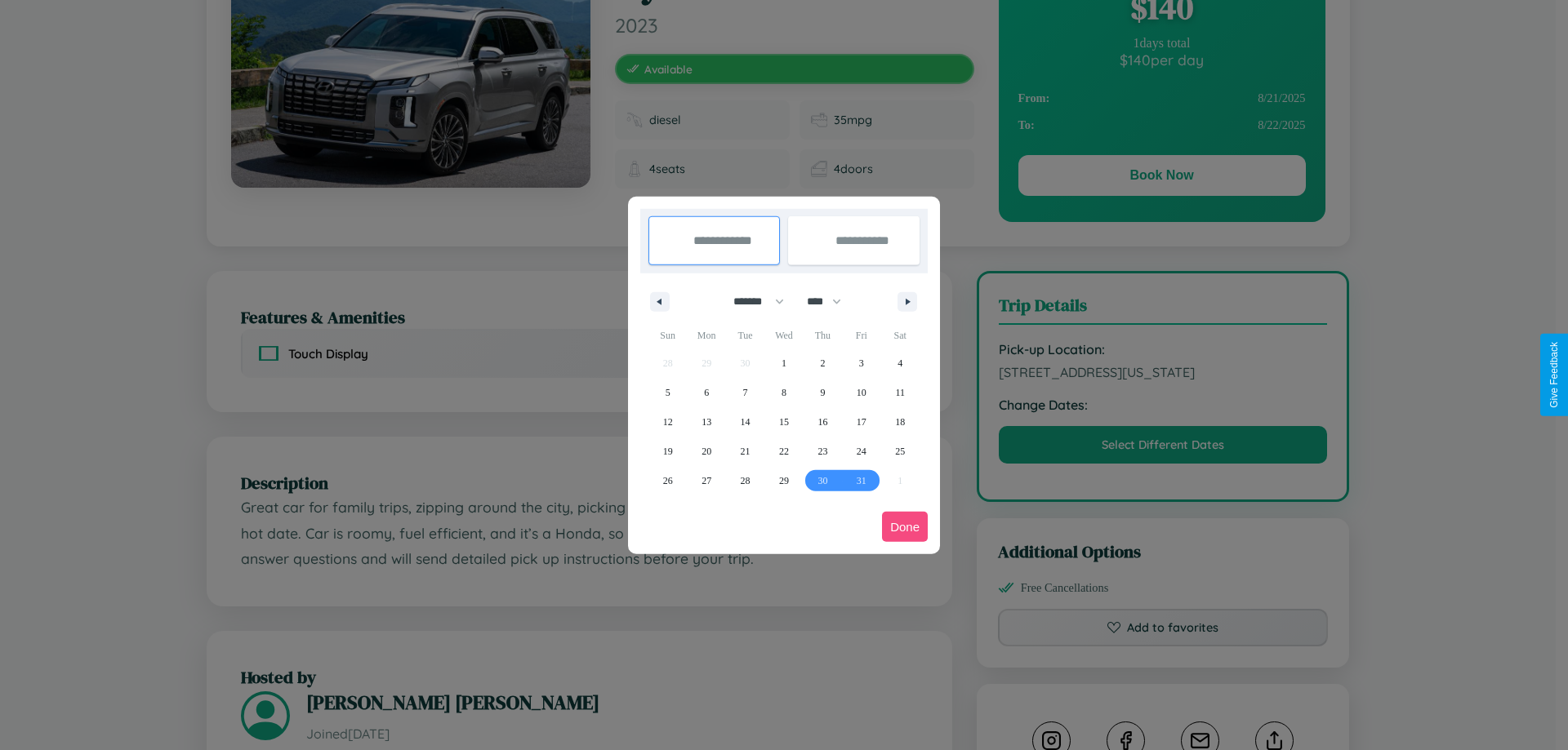
click at [905, 526] on button "Done" at bounding box center [905, 527] width 46 height 30
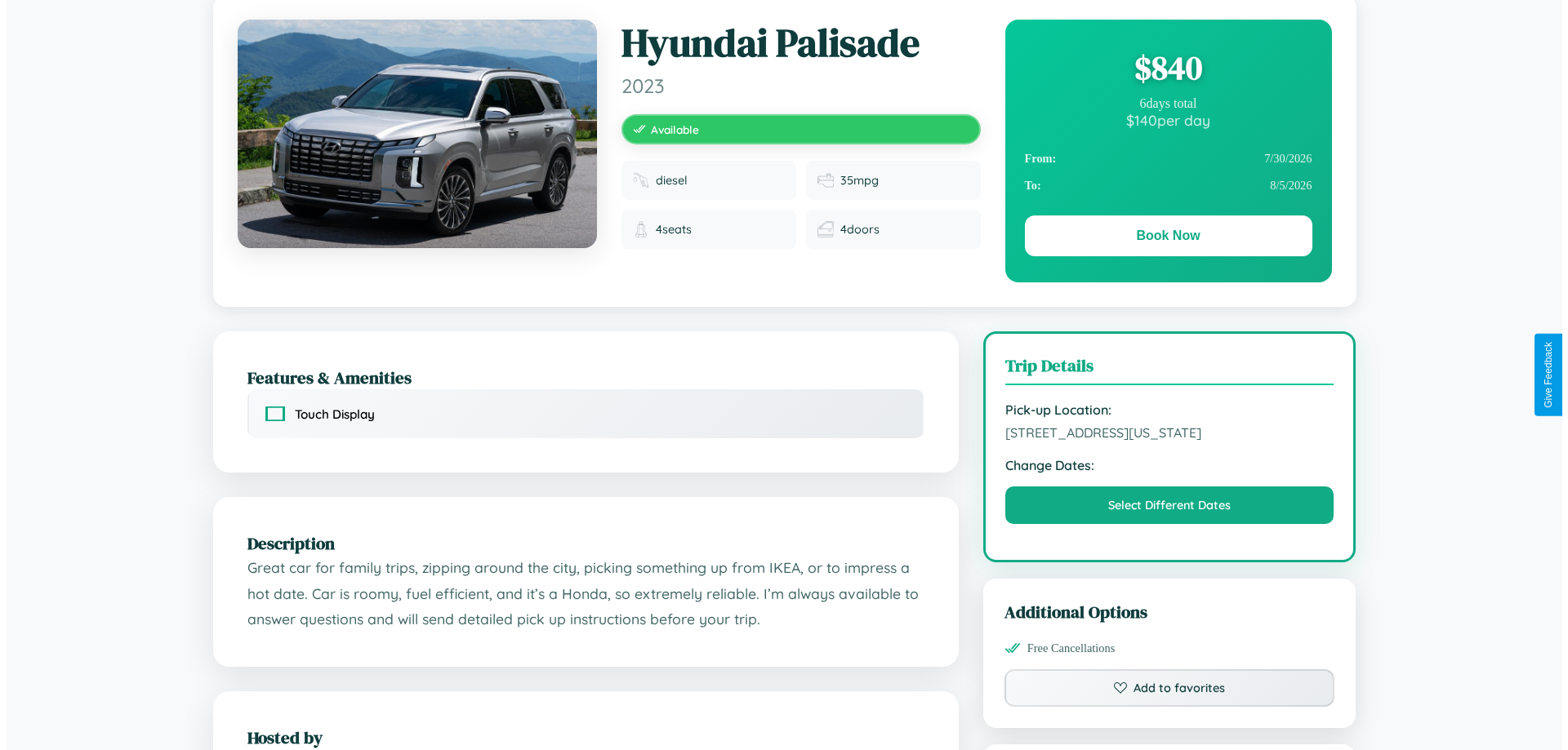
scroll to position [0, 0]
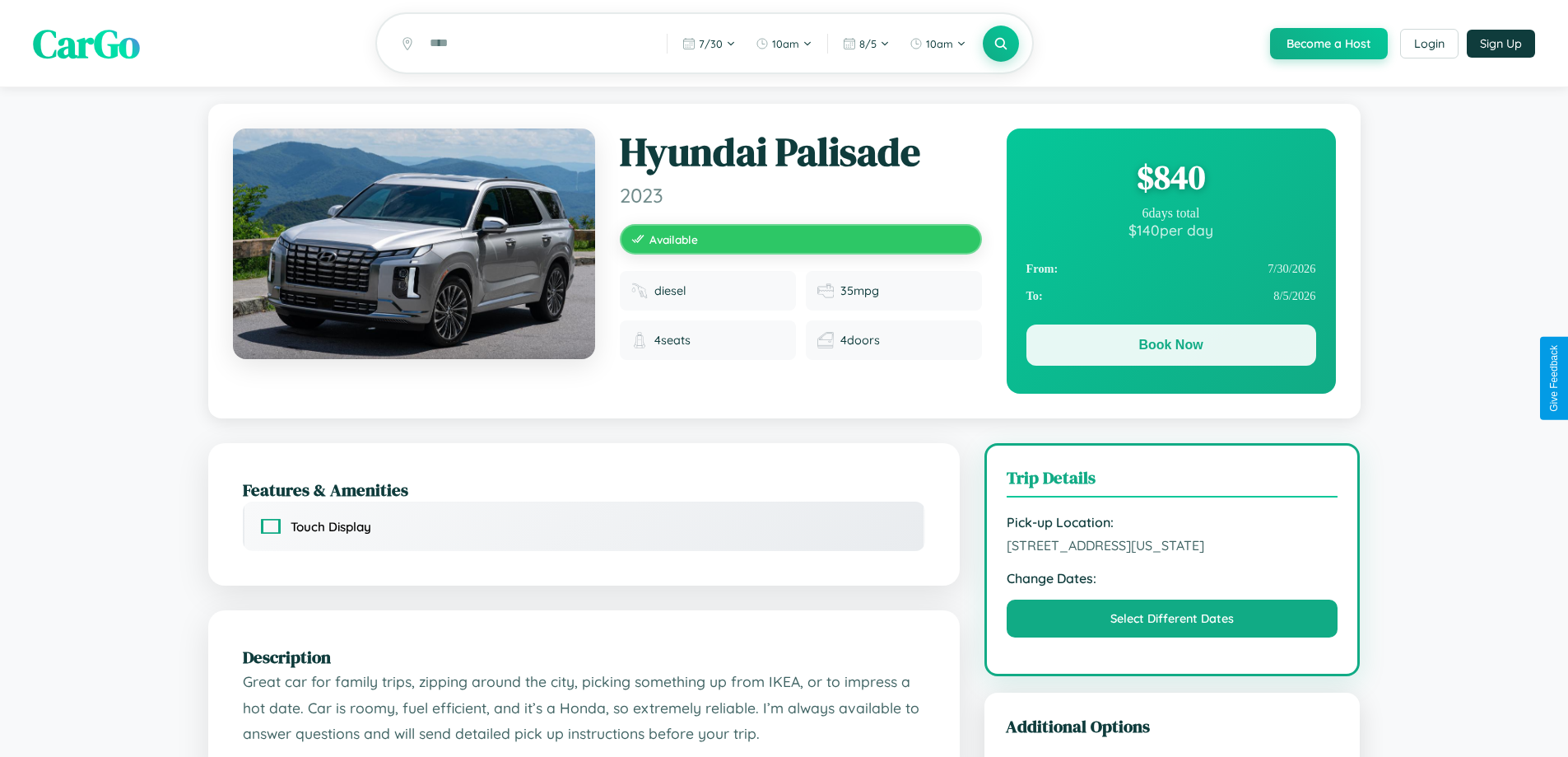
click at [1171, 348] on button "Book Now" at bounding box center [1171, 345] width 290 height 41
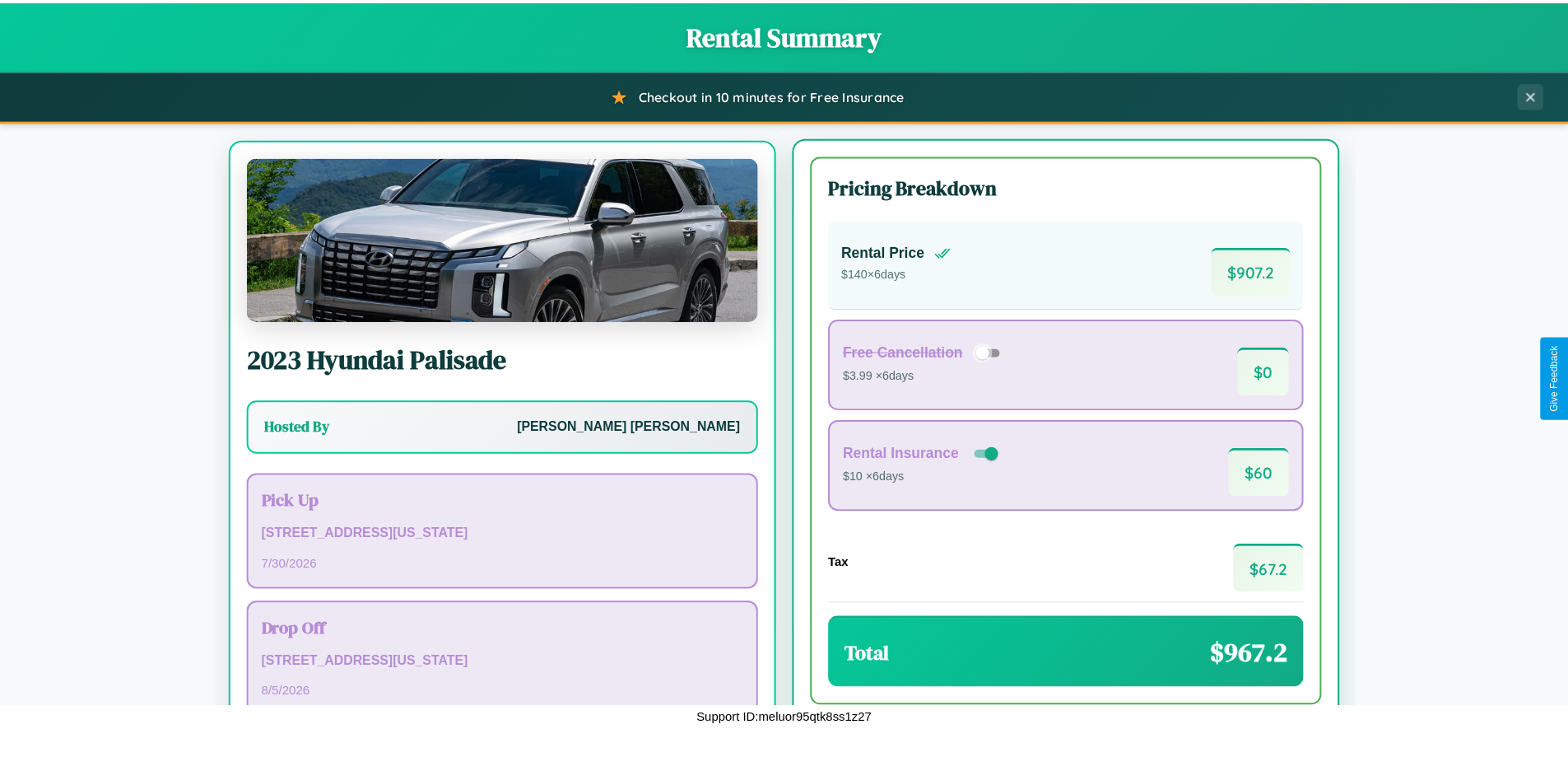
scroll to position [77, 0]
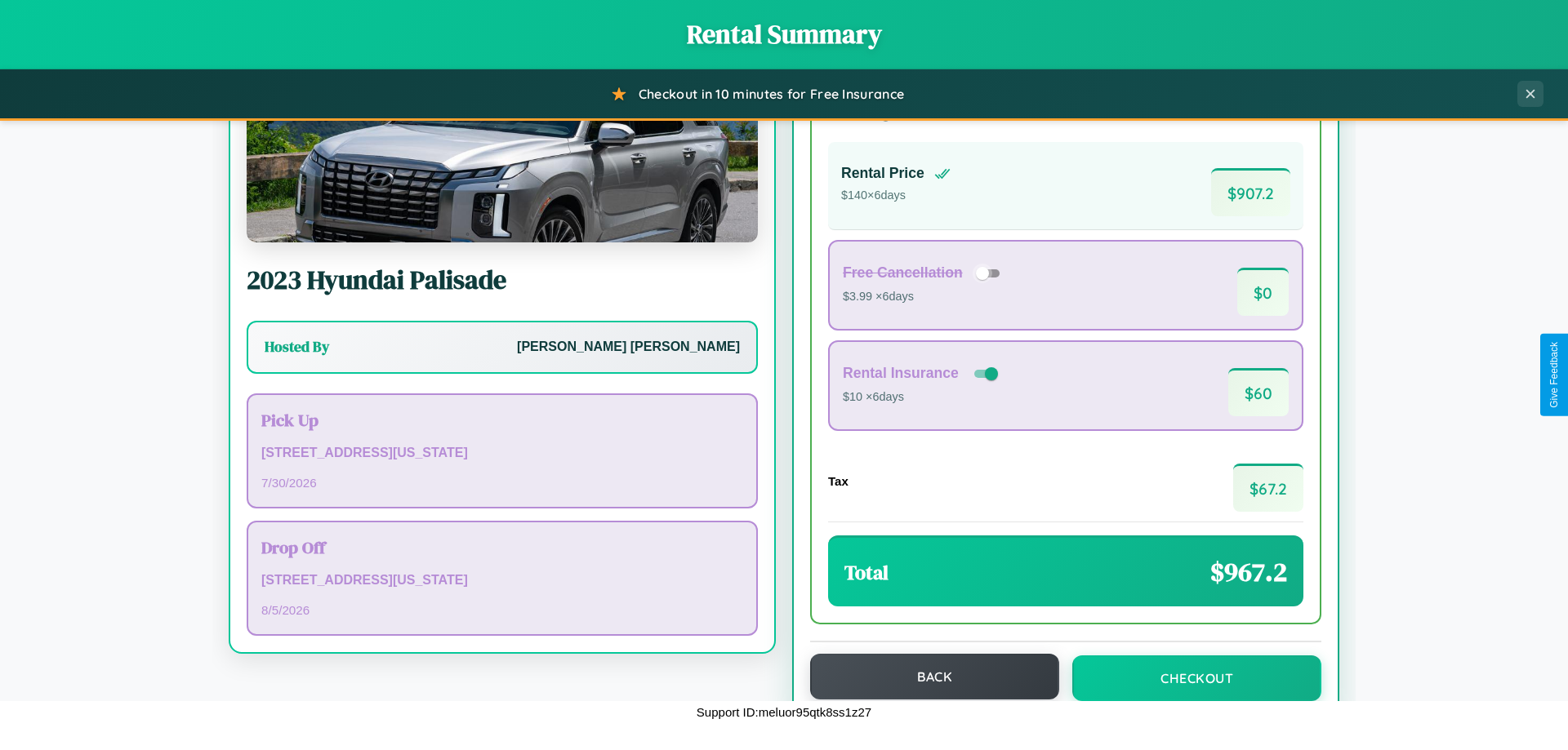
click at [927, 677] on button "Back" at bounding box center [934, 676] width 249 height 46
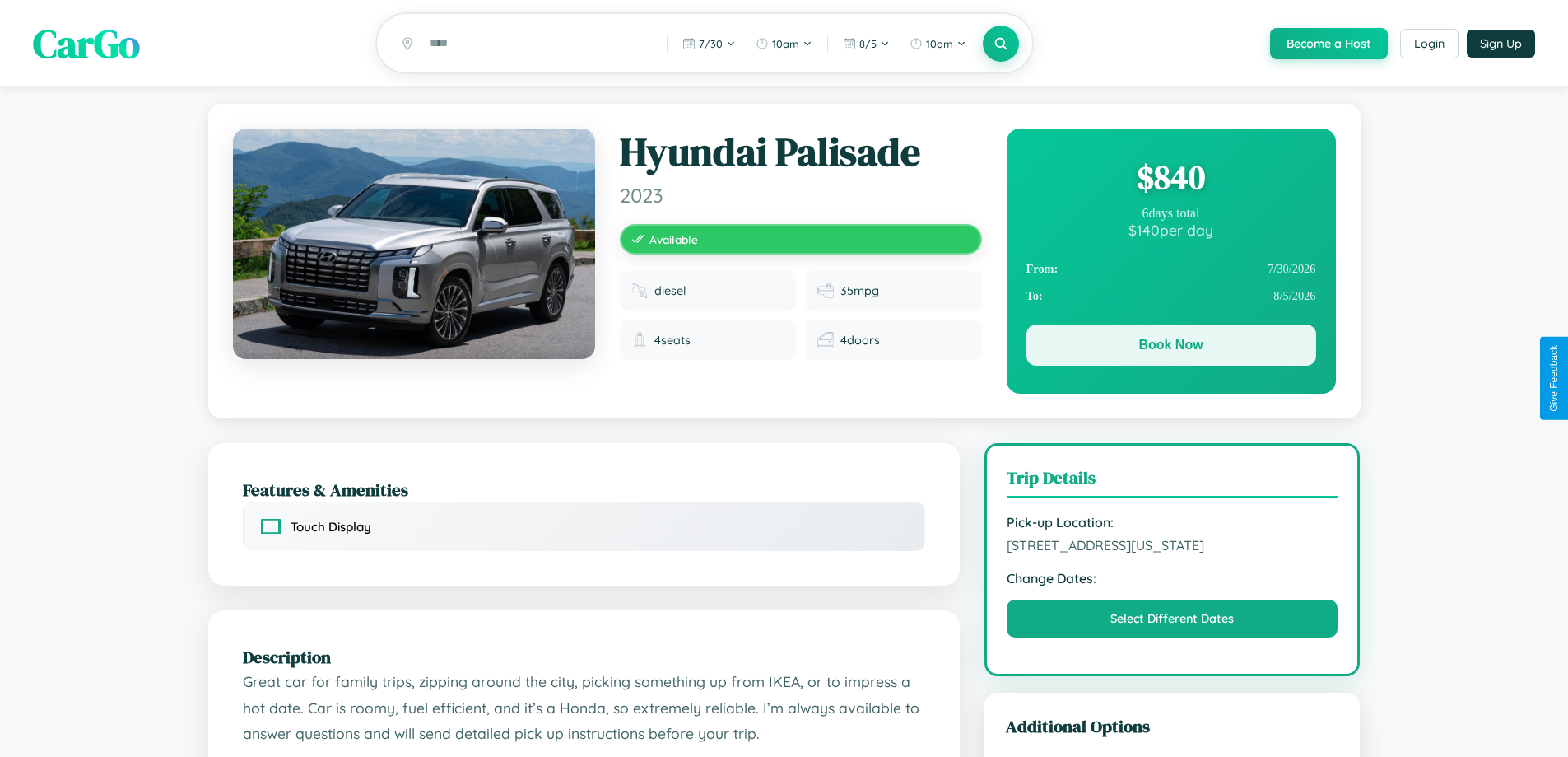
click at [1171, 348] on button "Book Now" at bounding box center [1171, 345] width 290 height 41
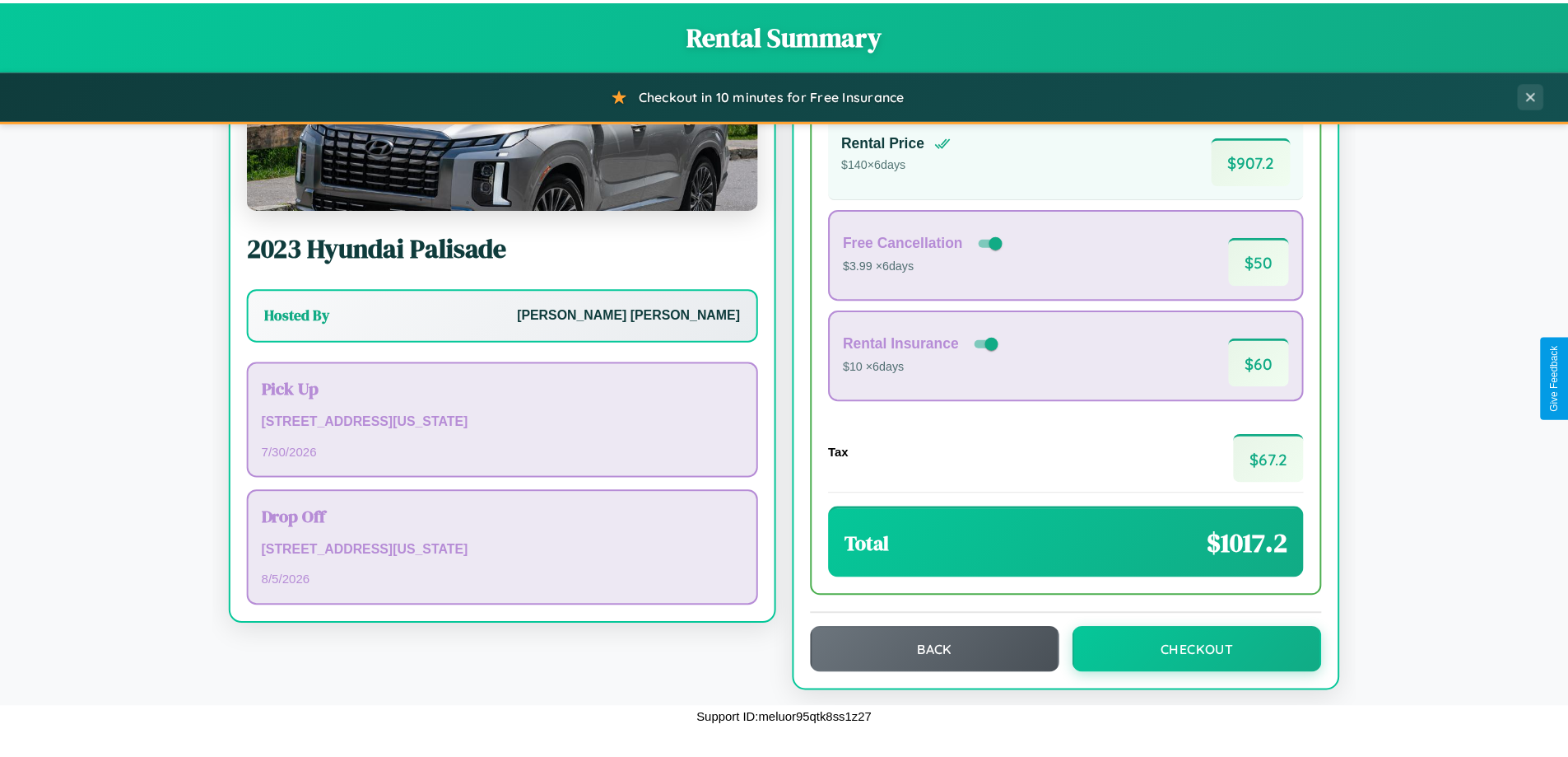
scroll to position [112, 0]
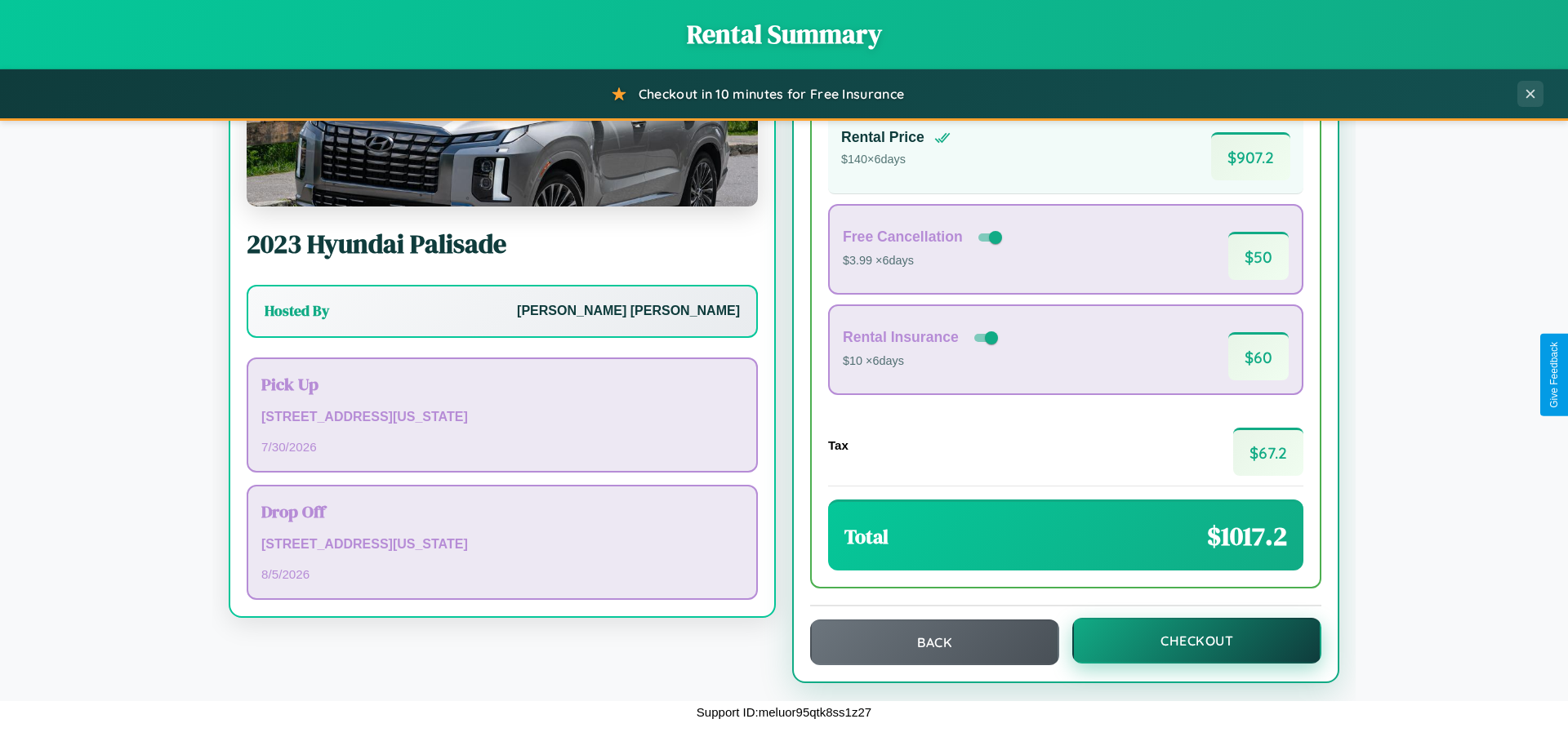
click at [1186, 640] on button "Checkout" at bounding box center [1197, 640] width 249 height 46
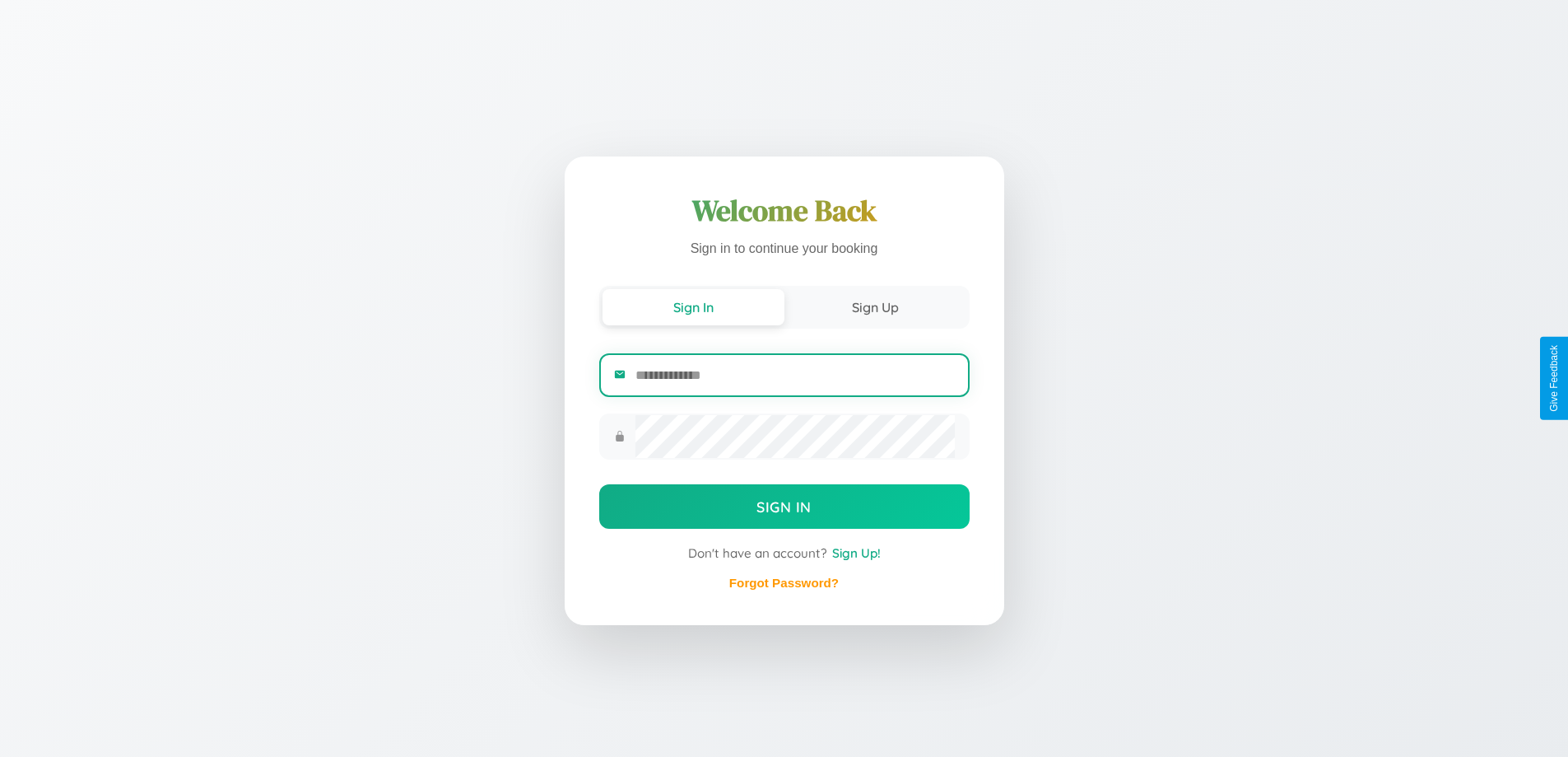
click at [795, 375] on input "email" at bounding box center [795, 376] width 319 height 41
type input "**********"
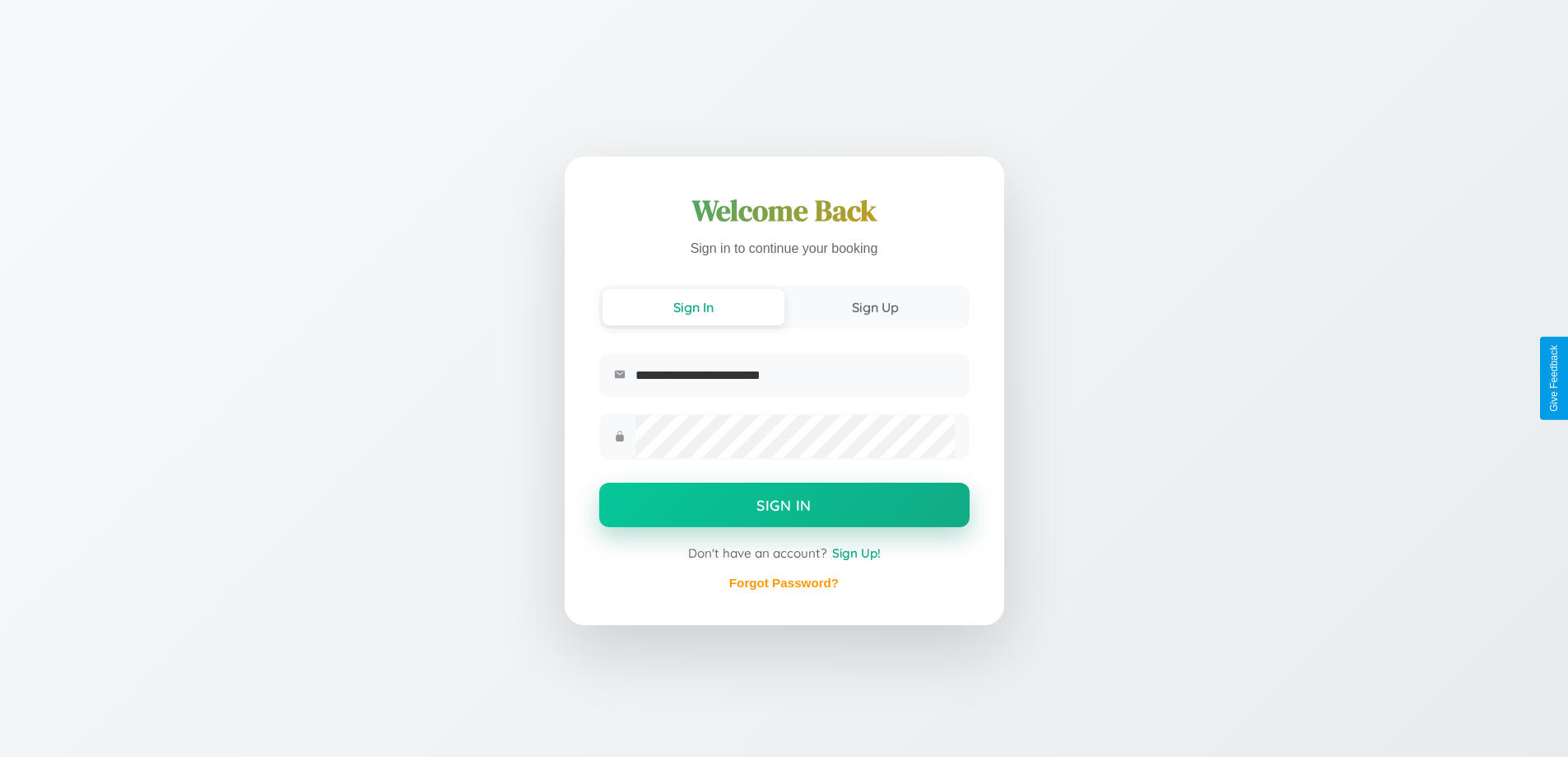
click at [784, 507] on button "Sign In" at bounding box center [784, 505] width 370 height 45
